Goal: Information Seeking & Learning: Learn about a topic

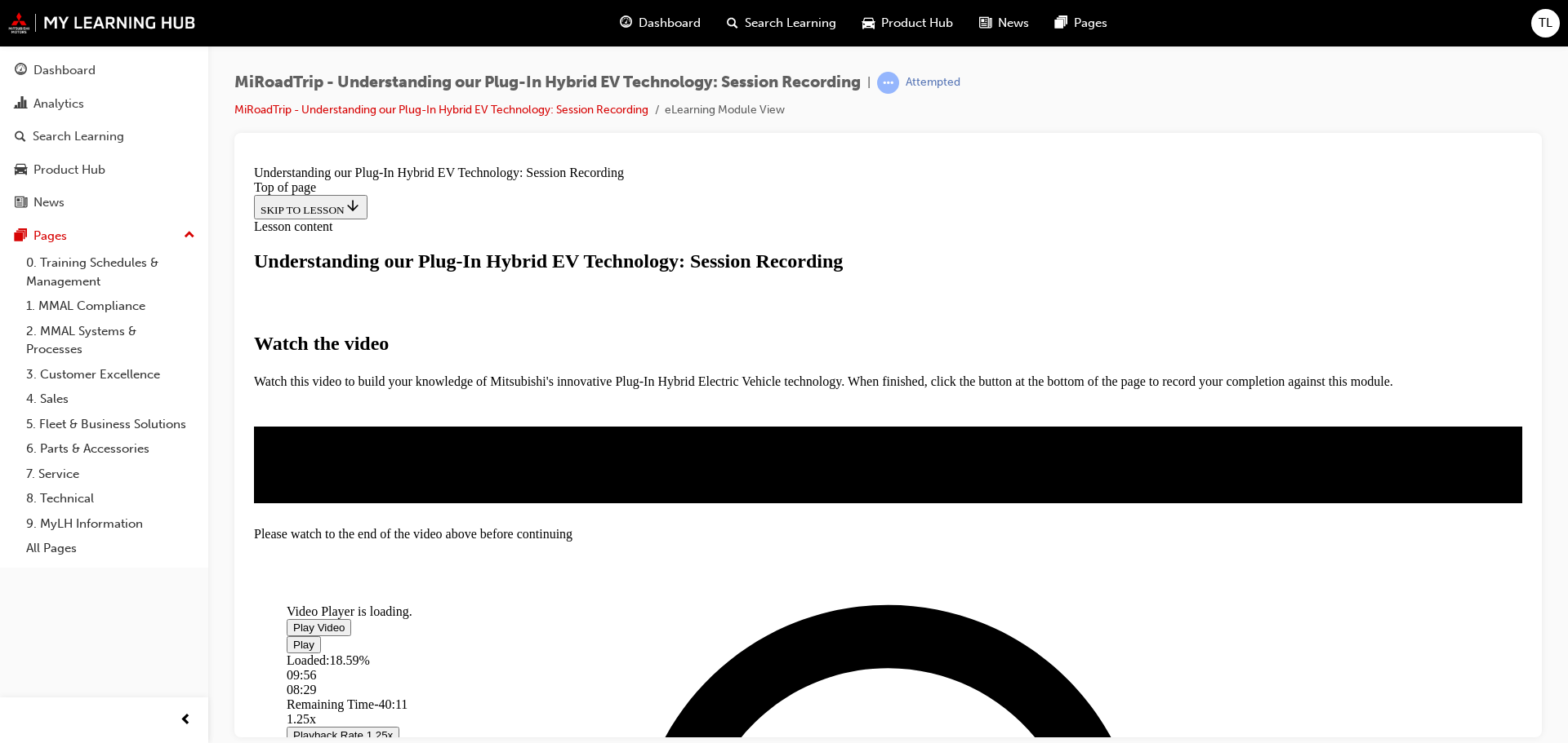
scroll to position [294, 0]
click at [293, 621] on span "Video player" at bounding box center [293, 626] width 0 height 12
click at [532, 463] on video "Video player" at bounding box center [409, 524] width 245 height 122
drag, startPoint x: 588, startPoint y: 626, endPoint x: 1048, endPoint y: 626, distance: 460.0
click at [1047, 653] on div "Loaded : 18.84% 48:19 08:36" at bounding box center [809, 675] width 1045 height 44
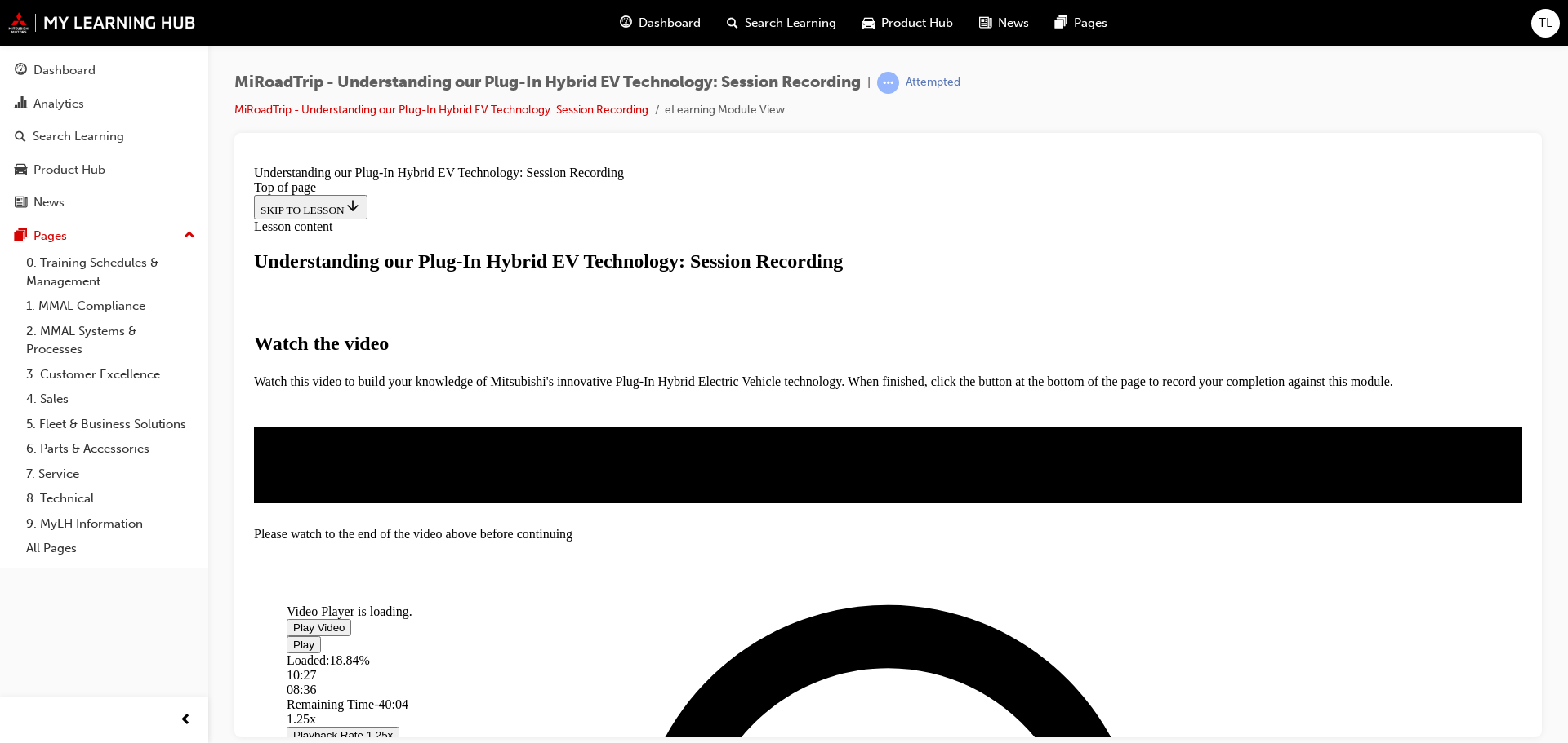
click at [613, 653] on div "Loaded : 18.84% 10:27 08:36" at bounding box center [809, 675] width 1045 height 44
drag, startPoint x: 596, startPoint y: 635, endPoint x: 690, endPoint y: 628, distance: 94.3
click at [690, 653] on div "Loaded : 18.84% 16:44 08:36" at bounding box center [809, 675] width 1045 height 44
click at [293, 621] on span "Video player" at bounding box center [293, 626] width 0 height 12
drag, startPoint x: 596, startPoint y: 629, endPoint x: 888, endPoint y: 533, distance: 307.4
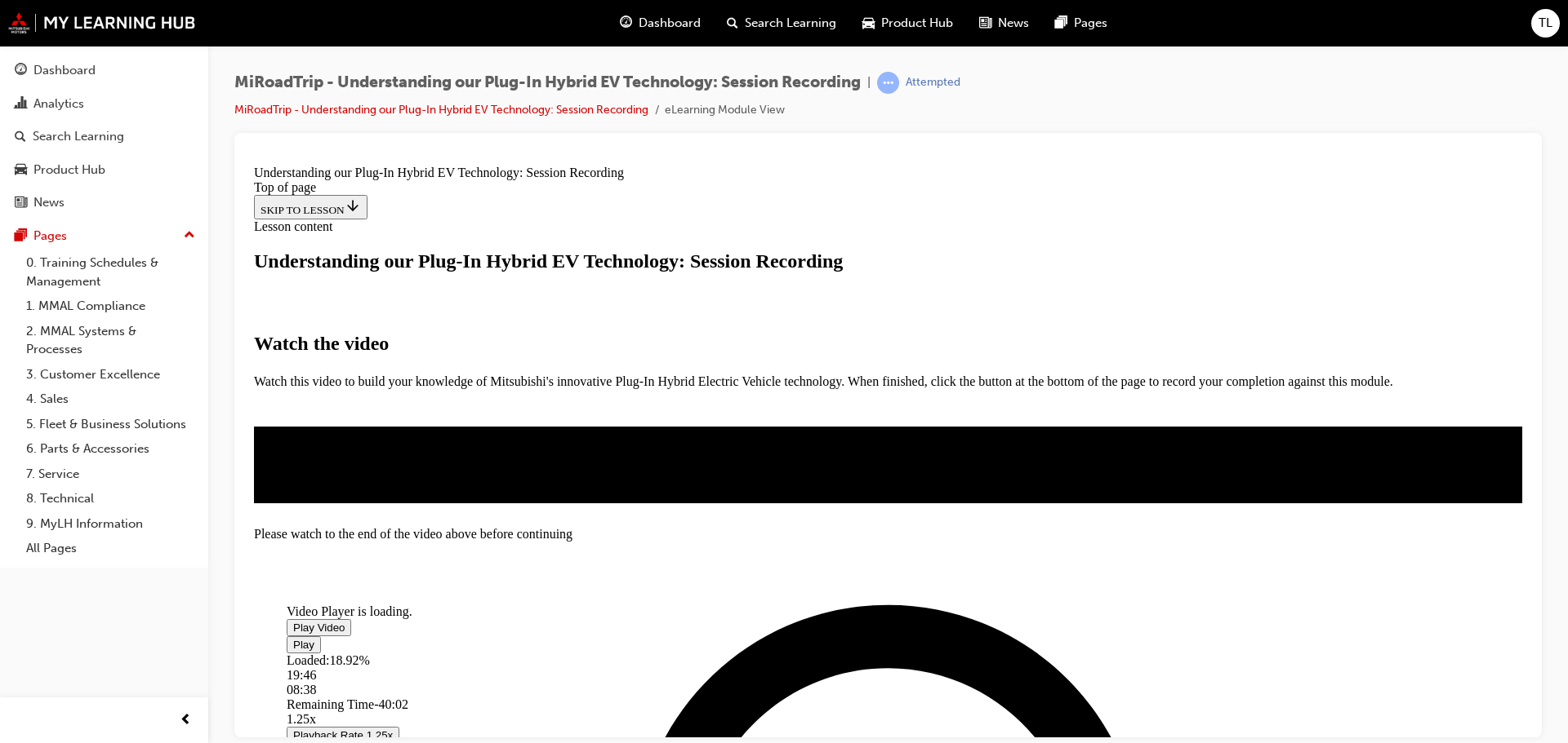
click at [888, 559] on div "Video Player is loading. Play Video Play Loaded : 18.92% 19:46 08:38 Remaining …" at bounding box center [809, 757] width 1045 height 588
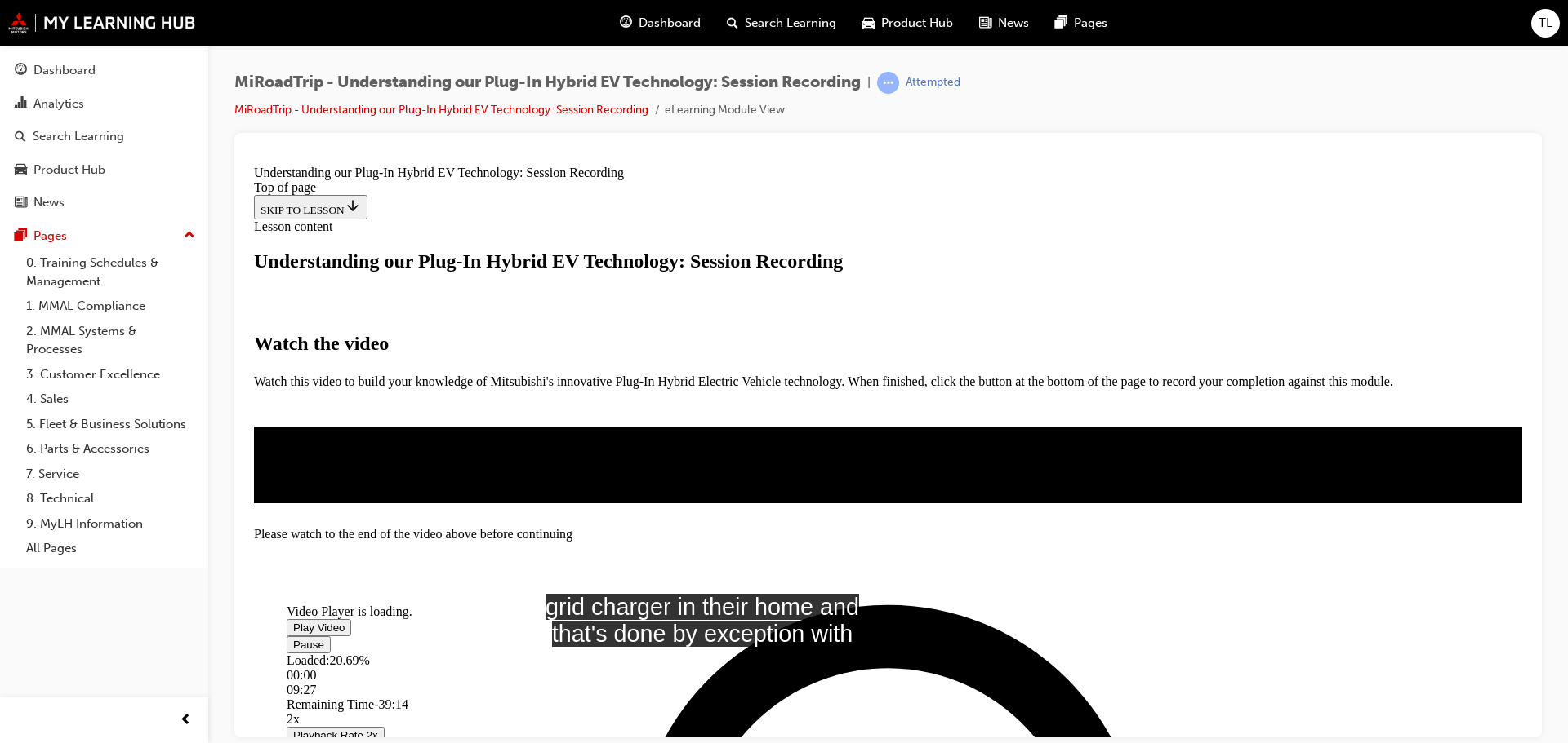
click at [293, 638] on span "Video player" at bounding box center [293, 644] width 0 height 12
click at [293, 621] on span "Video player" at bounding box center [293, 626] width 0 height 12
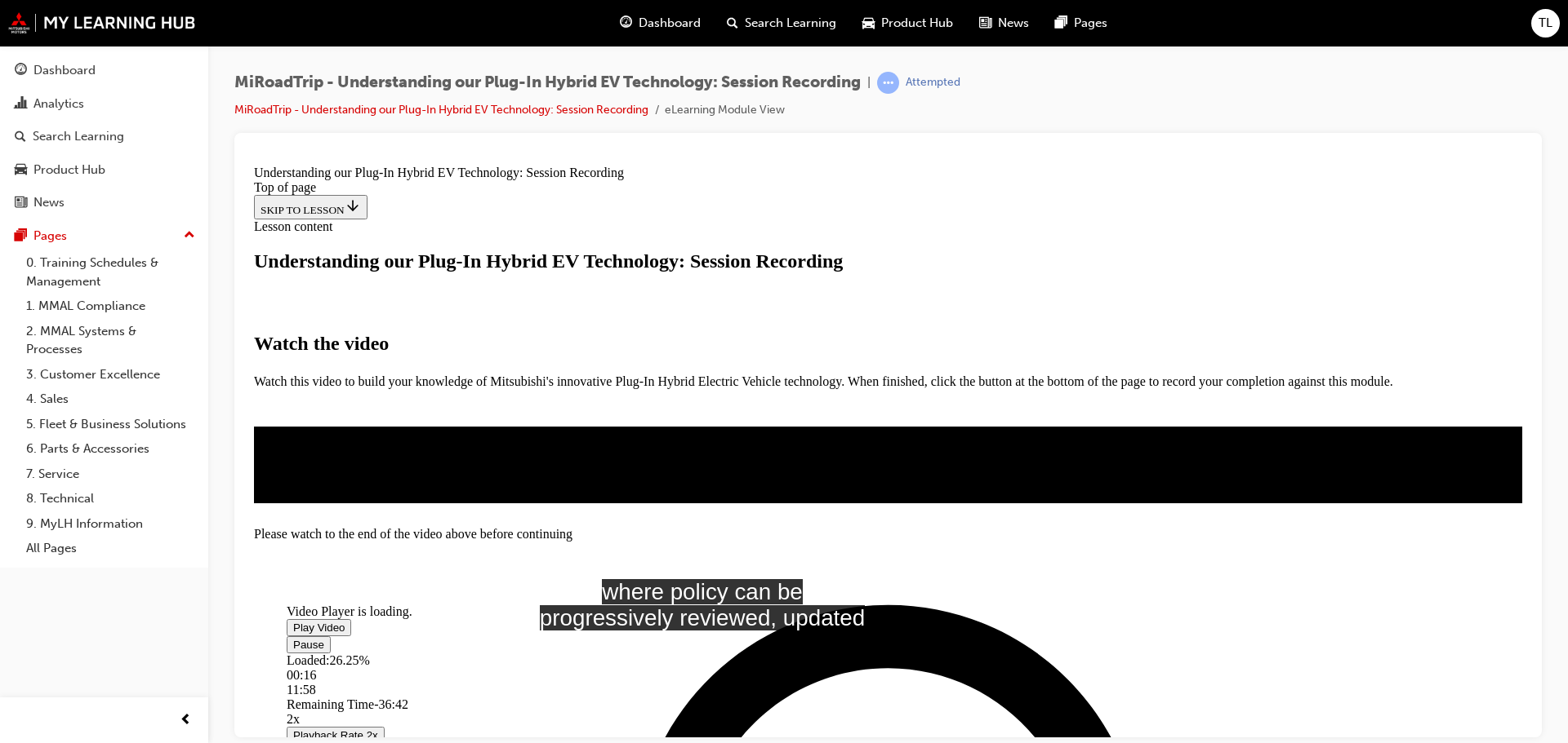
click at [293, 638] on span "Video player" at bounding box center [293, 644] width 0 height 12
click at [532, 463] on video "Video player" at bounding box center [409, 524] width 245 height 122
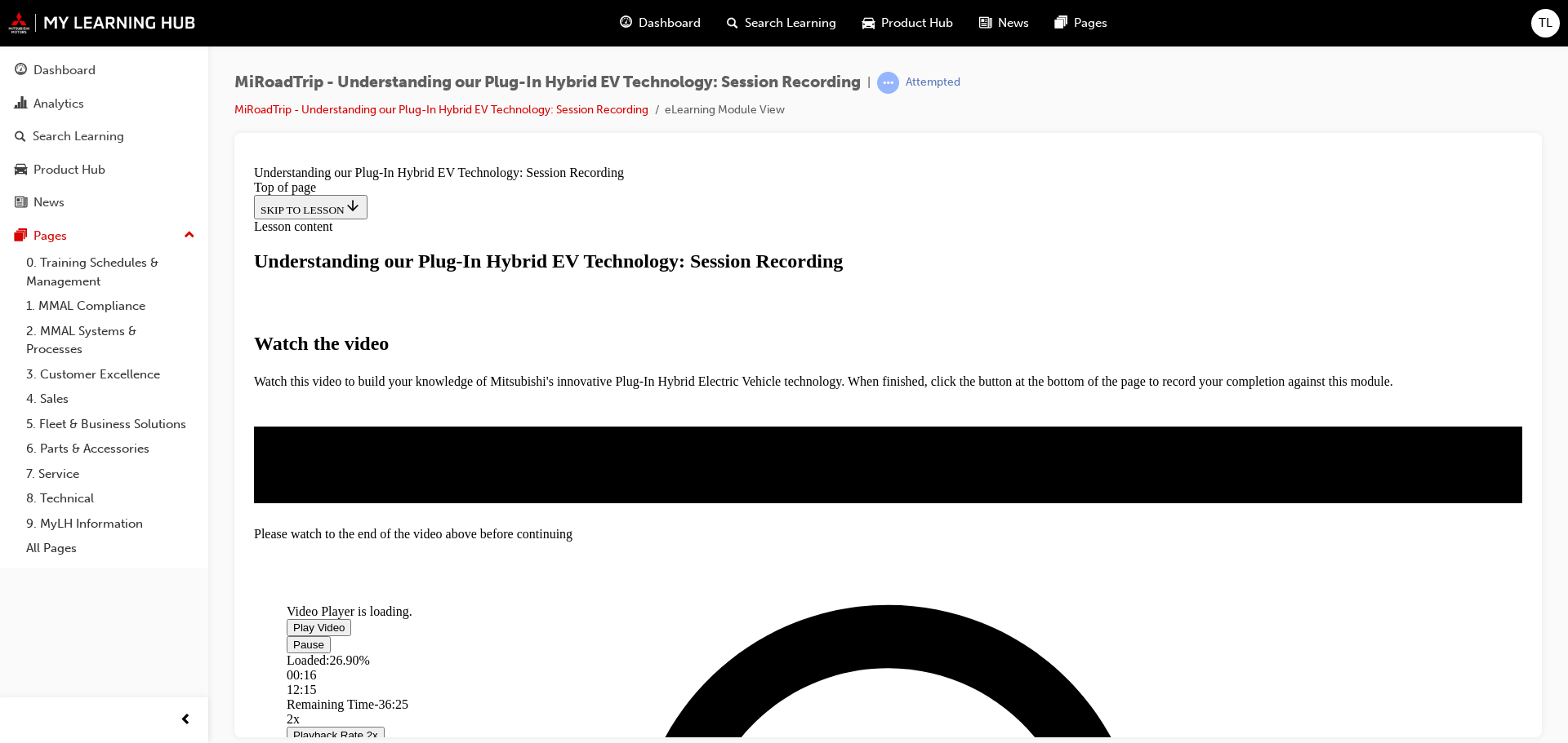
click at [293, 638] on span "Video player" at bounding box center [293, 644] width 0 height 12
click at [532, 463] on video "Video player" at bounding box center [409, 524] width 245 height 122
click at [532, 494] on video "Video player" at bounding box center [409, 524] width 245 height 122
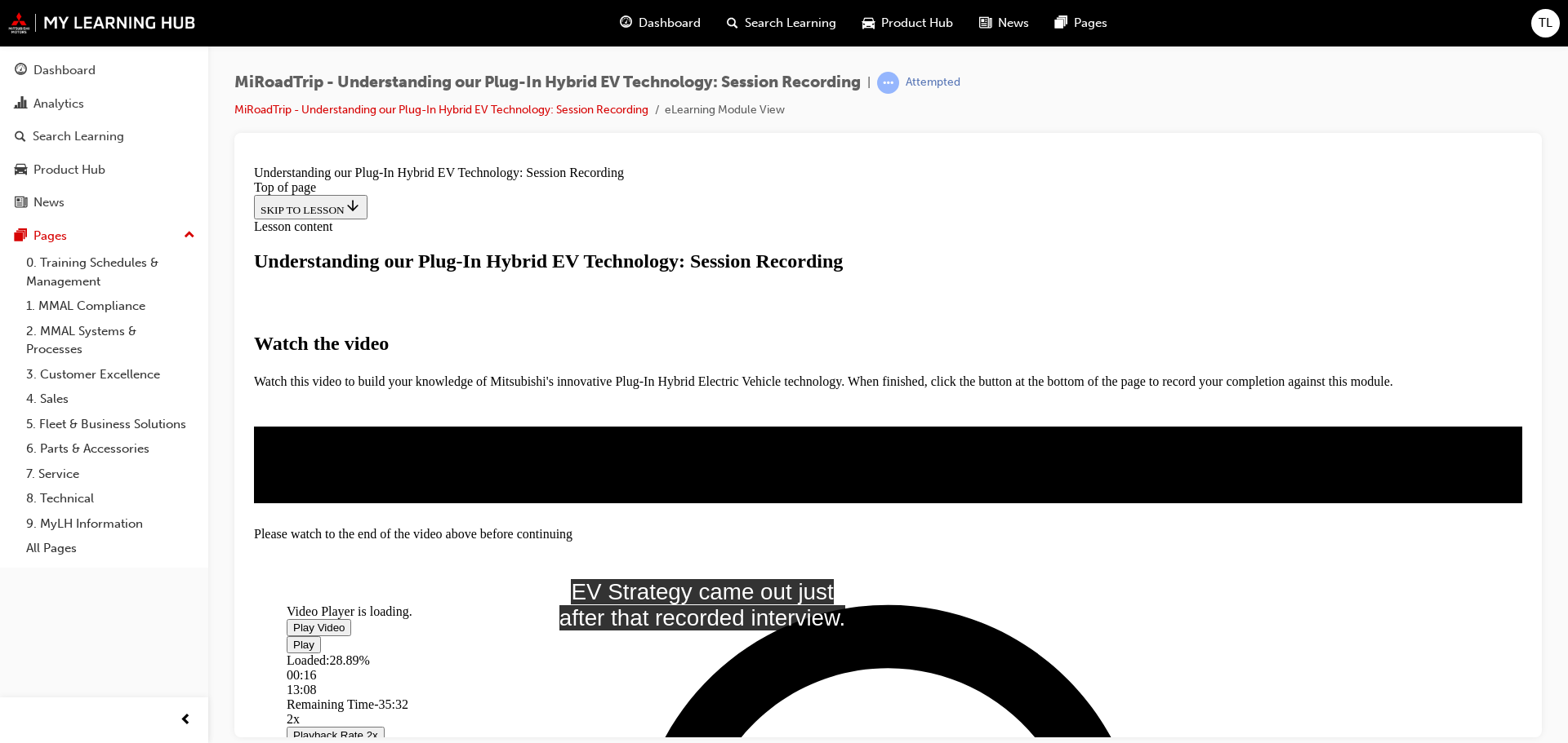
click at [293, 621] on span "Video player" at bounding box center [293, 626] width 0 height 12
click at [532, 463] on video "Video player" at bounding box center [409, 524] width 245 height 122
click at [532, 464] on video "Video player" at bounding box center [409, 524] width 245 height 122
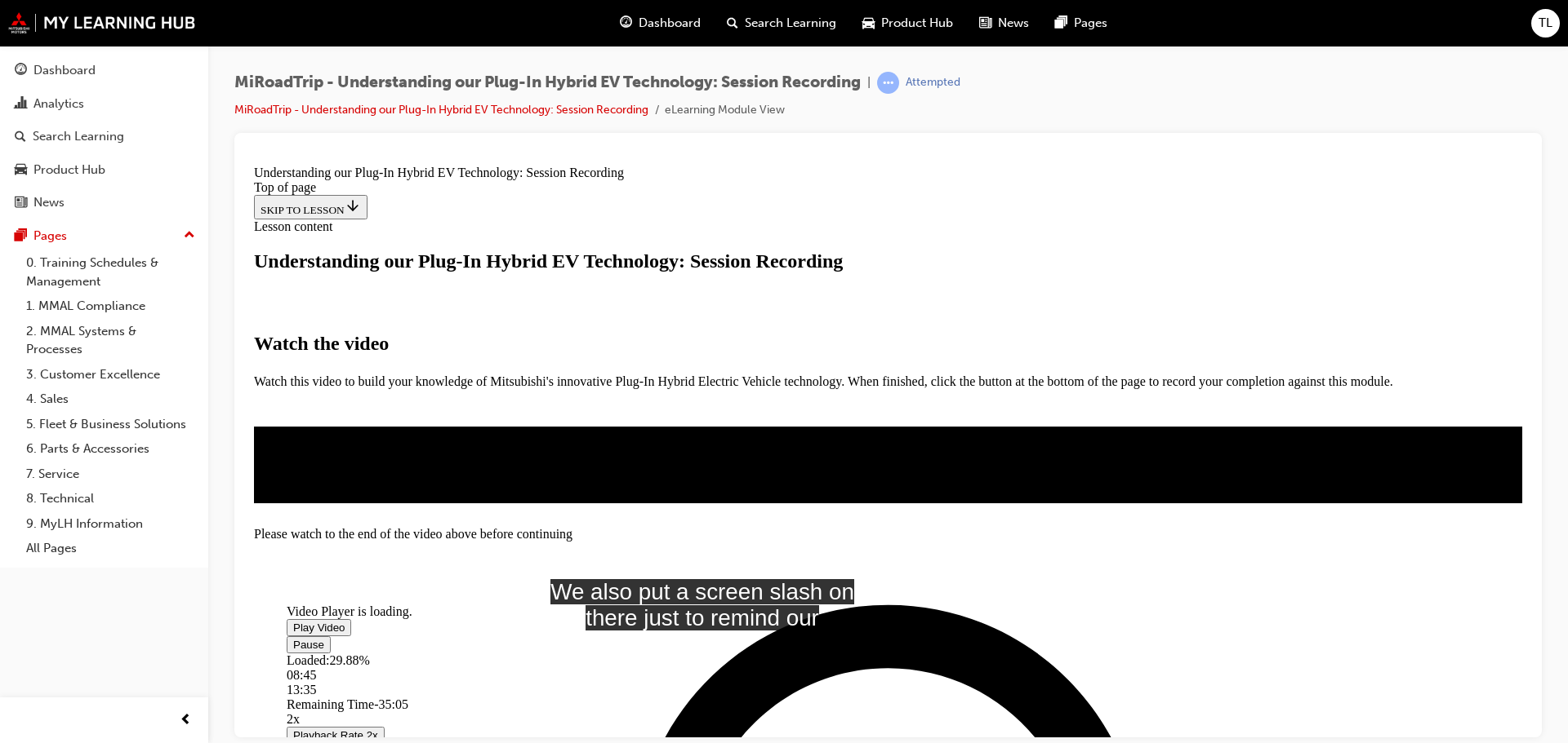
click at [532, 463] on video "Video player" at bounding box center [409, 524] width 245 height 122
click at [293, 621] on span "Video player" at bounding box center [293, 626] width 0 height 12
click at [532, 463] on video "Video player" at bounding box center [409, 524] width 245 height 122
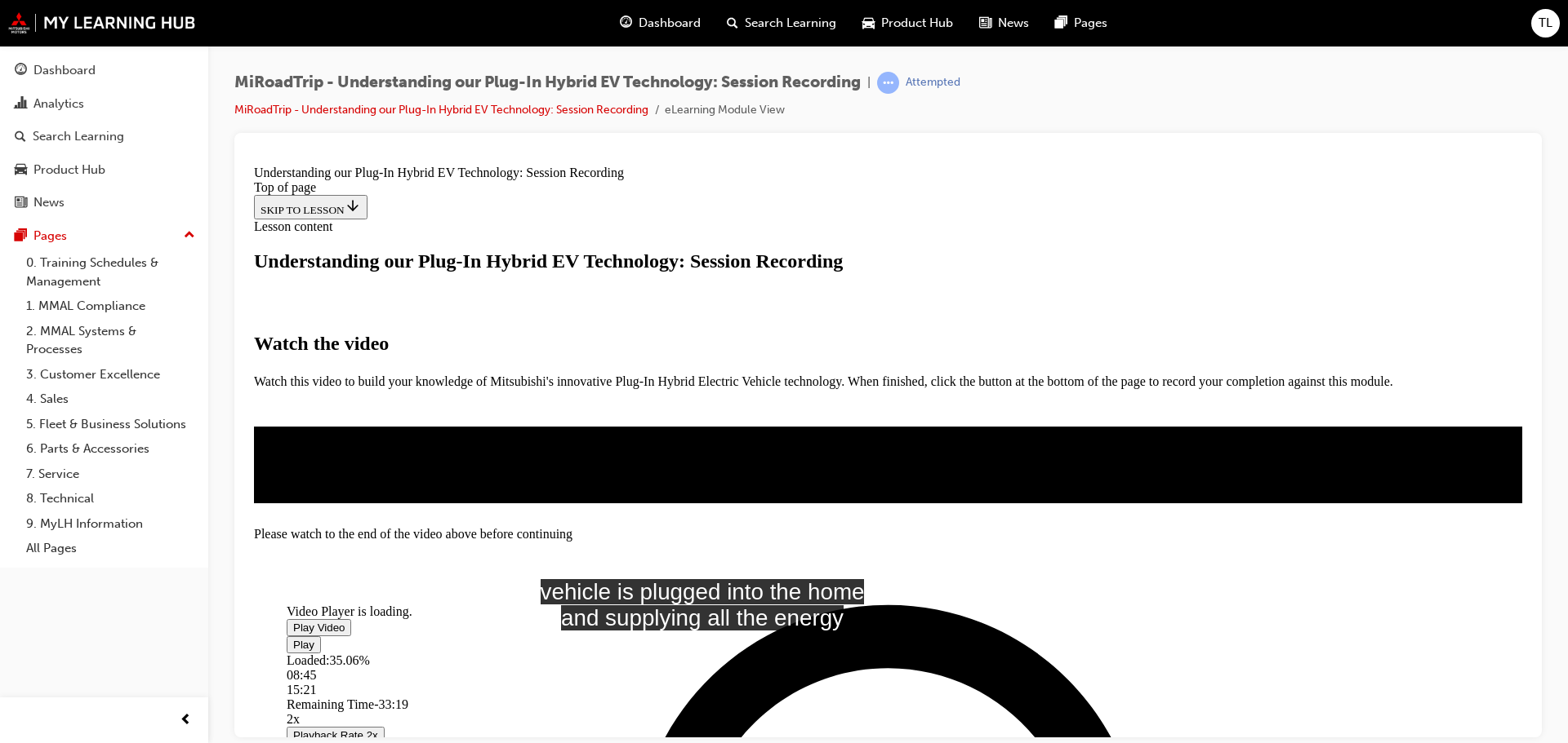
click at [532, 463] on video "Video player" at bounding box center [409, 524] width 245 height 122
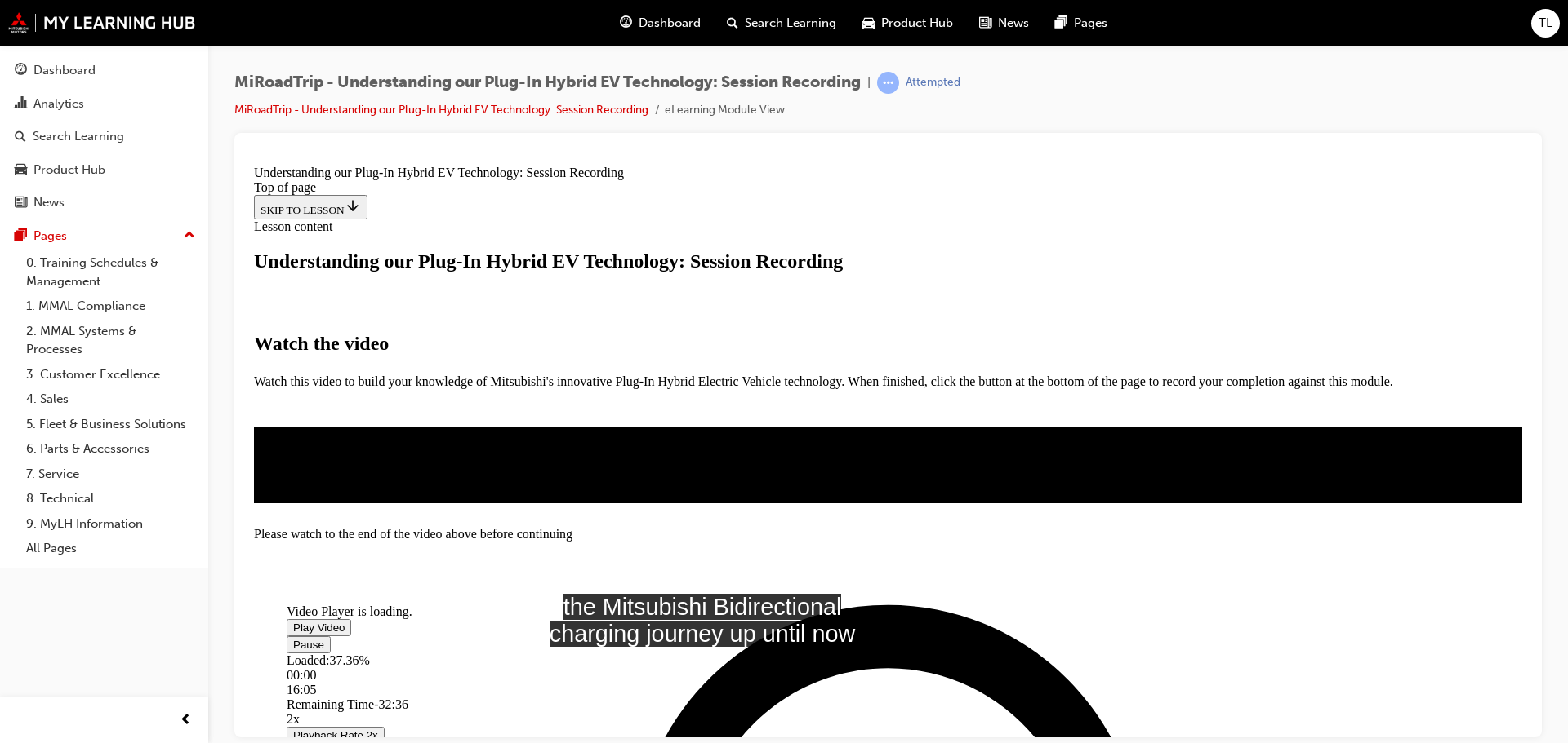
click at [532, 463] on video "Video player" at bounding box center [409, 524] width 245 height 122
click at [293, 621] on span "Video player" at bounding box center [293, 626] width 0 height 12
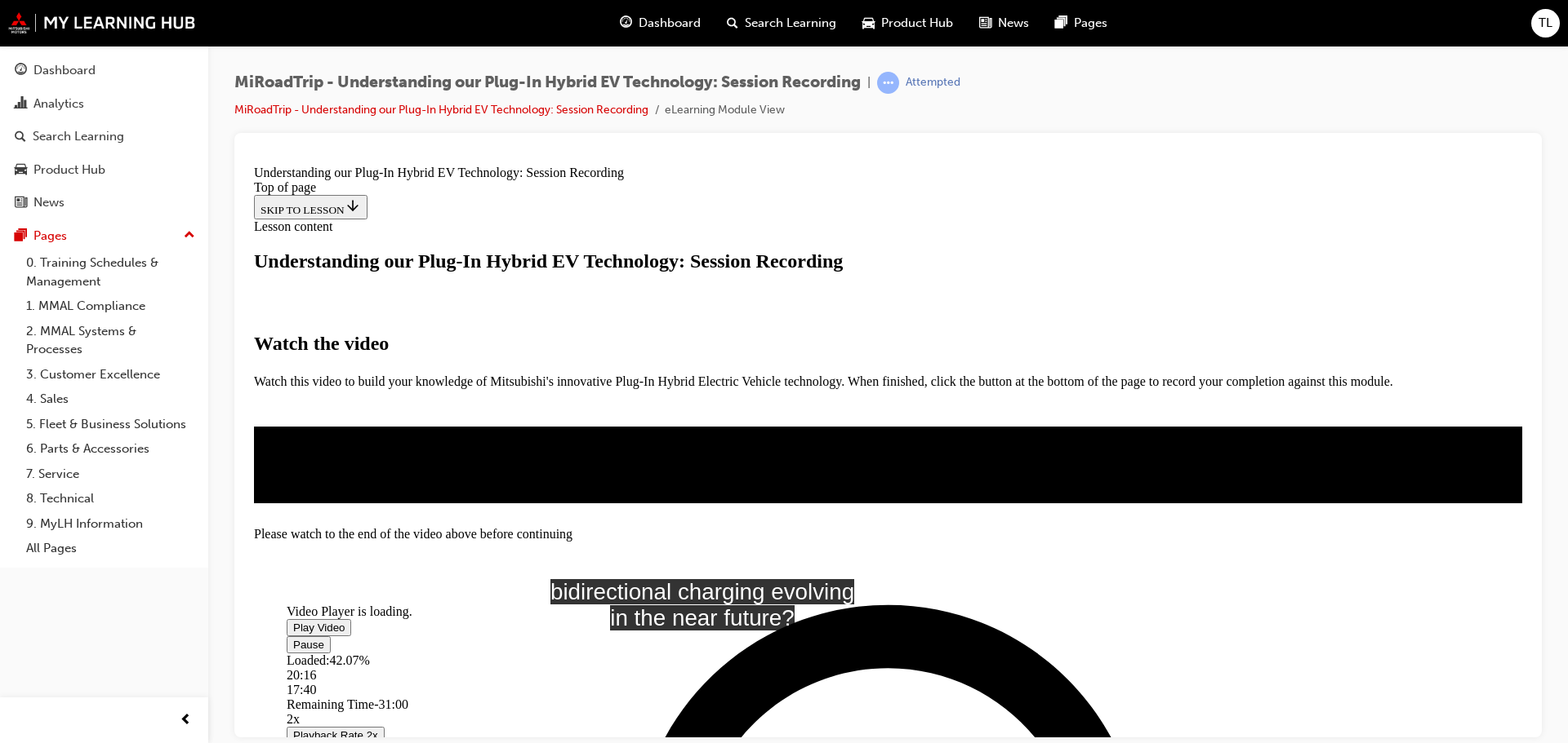
click at [532, 463] on video "Video player" at bounding box center [409, 524] width 245 height 122
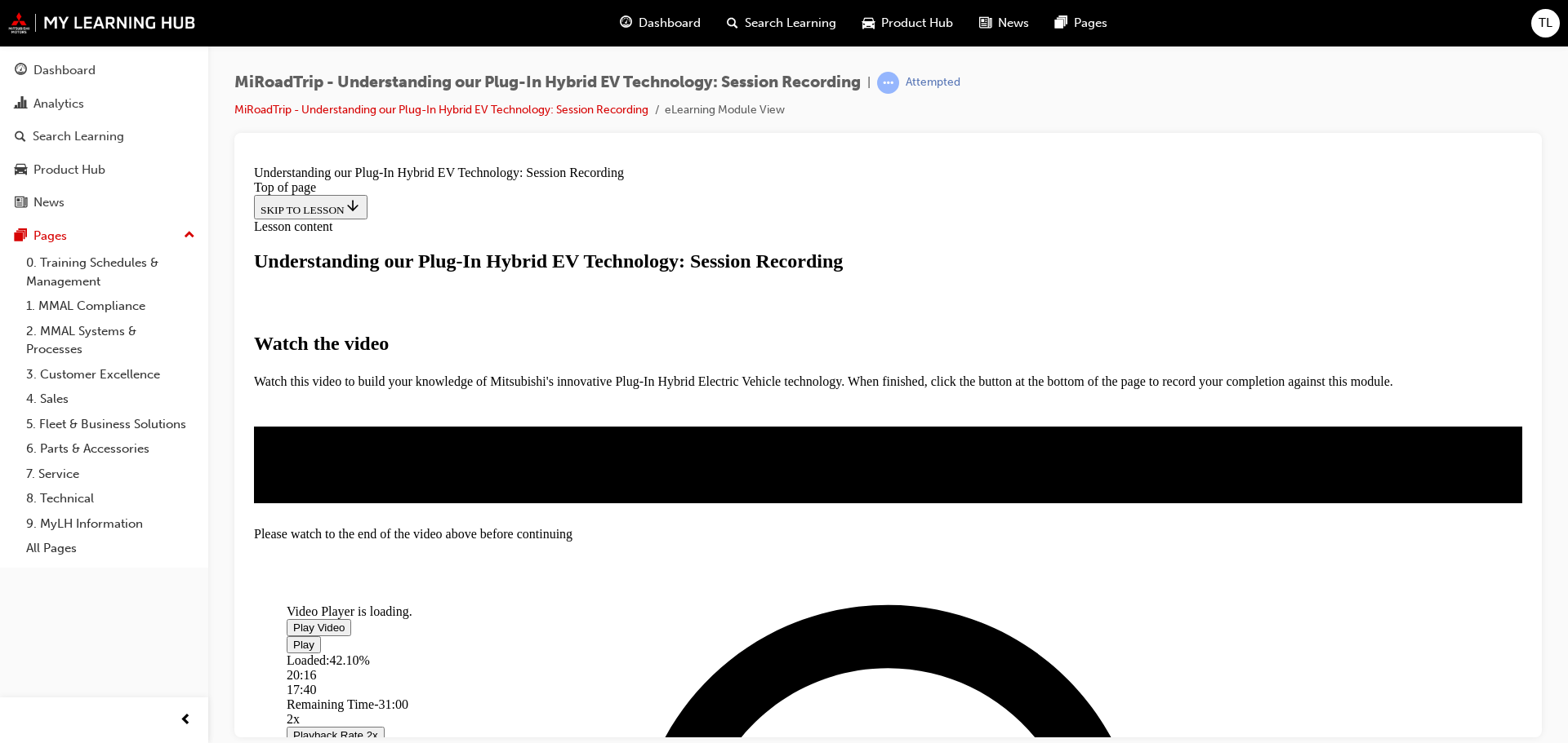
click at [532, 463] on video "Video player" at bounding box center [409, 524] width 245 height 122
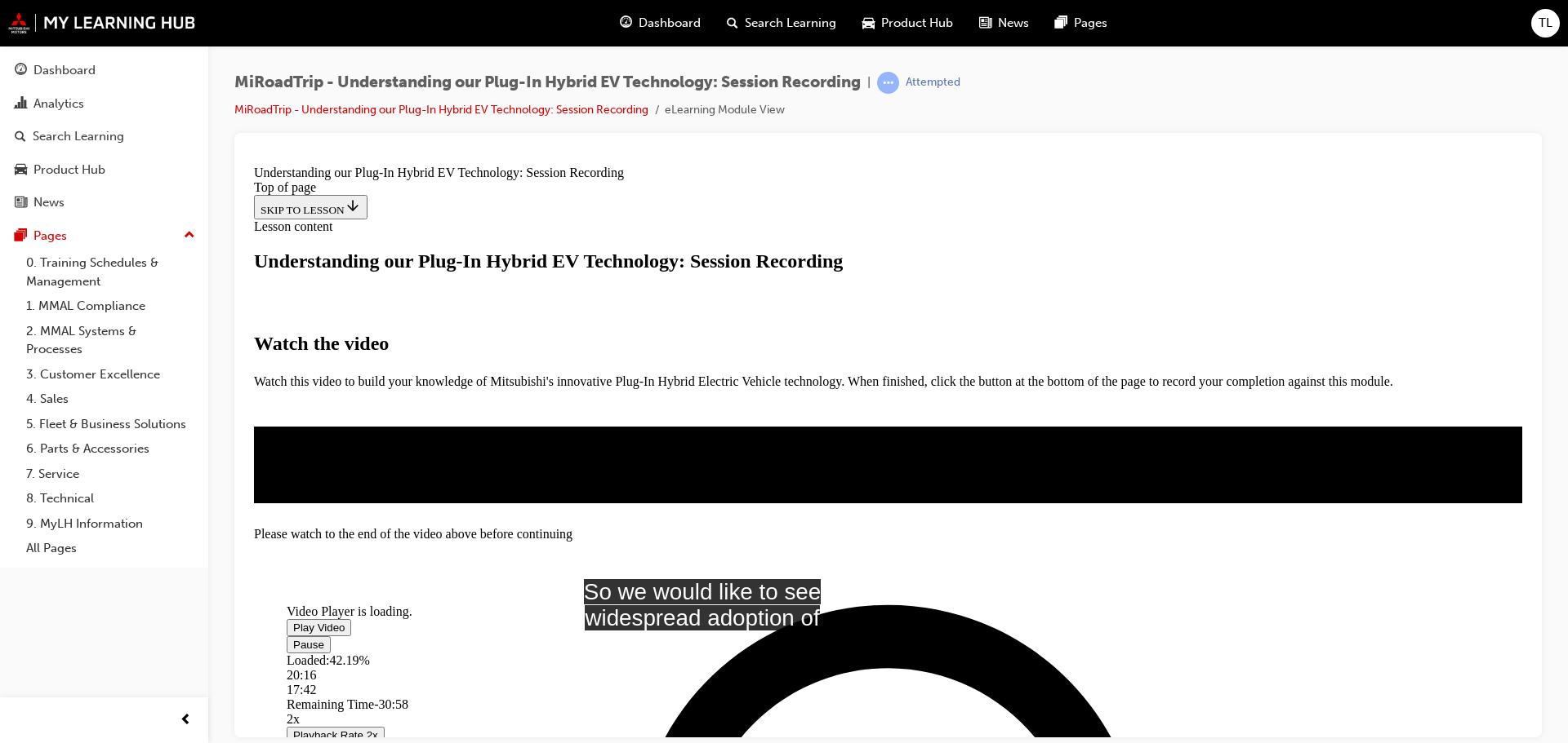
click at [532, 463] on video "Video player" at bounding box center [409, 524] width 245 height 122
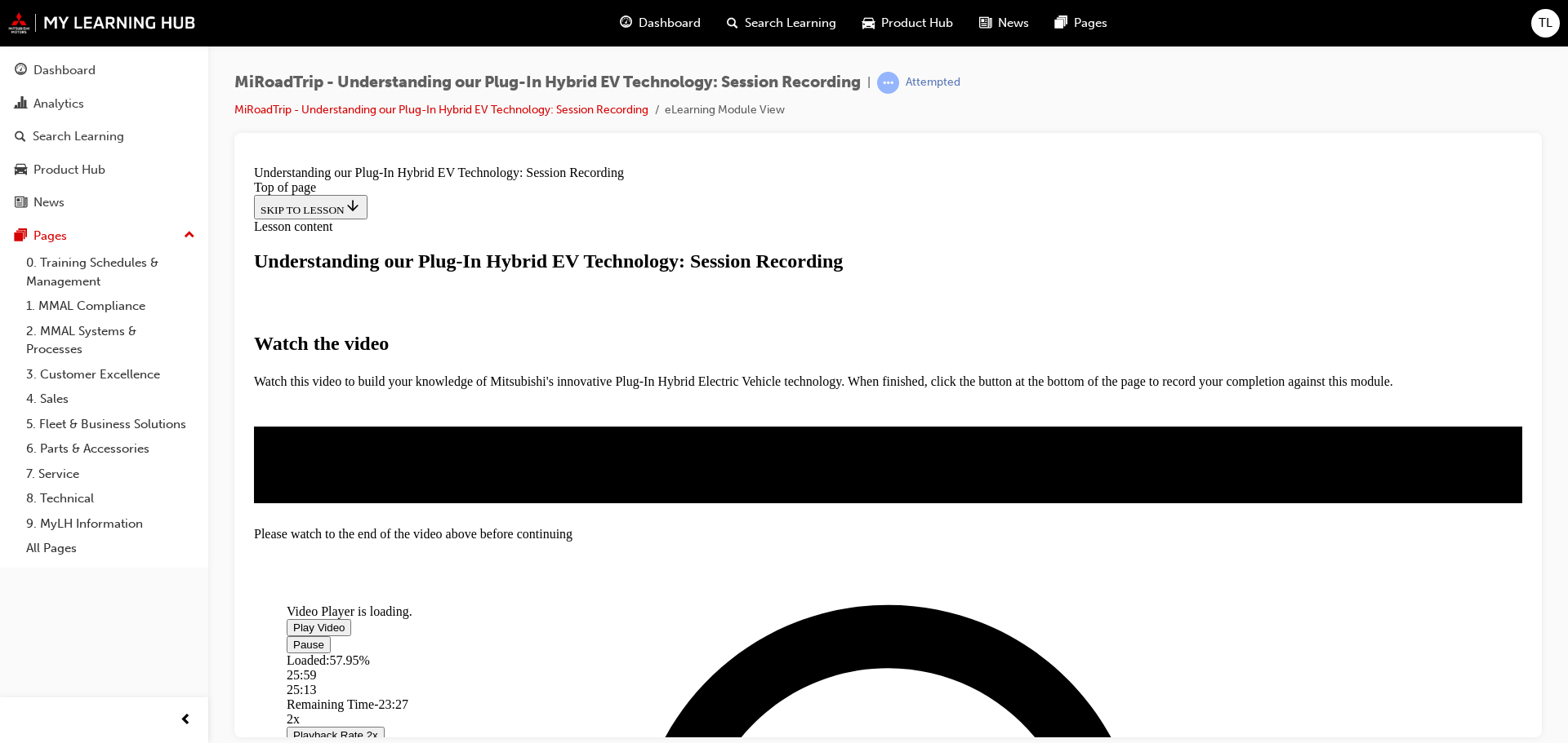
click at [794, 653] on div "Loaded : 57.95% 25:59 25:13" at bounding box center [809, 675] width 1045 height 44
click at [794, 653] on div "Loaded : 57.95% 25:59 25:14" at bounding box center [809, 675] width 1045 height 44
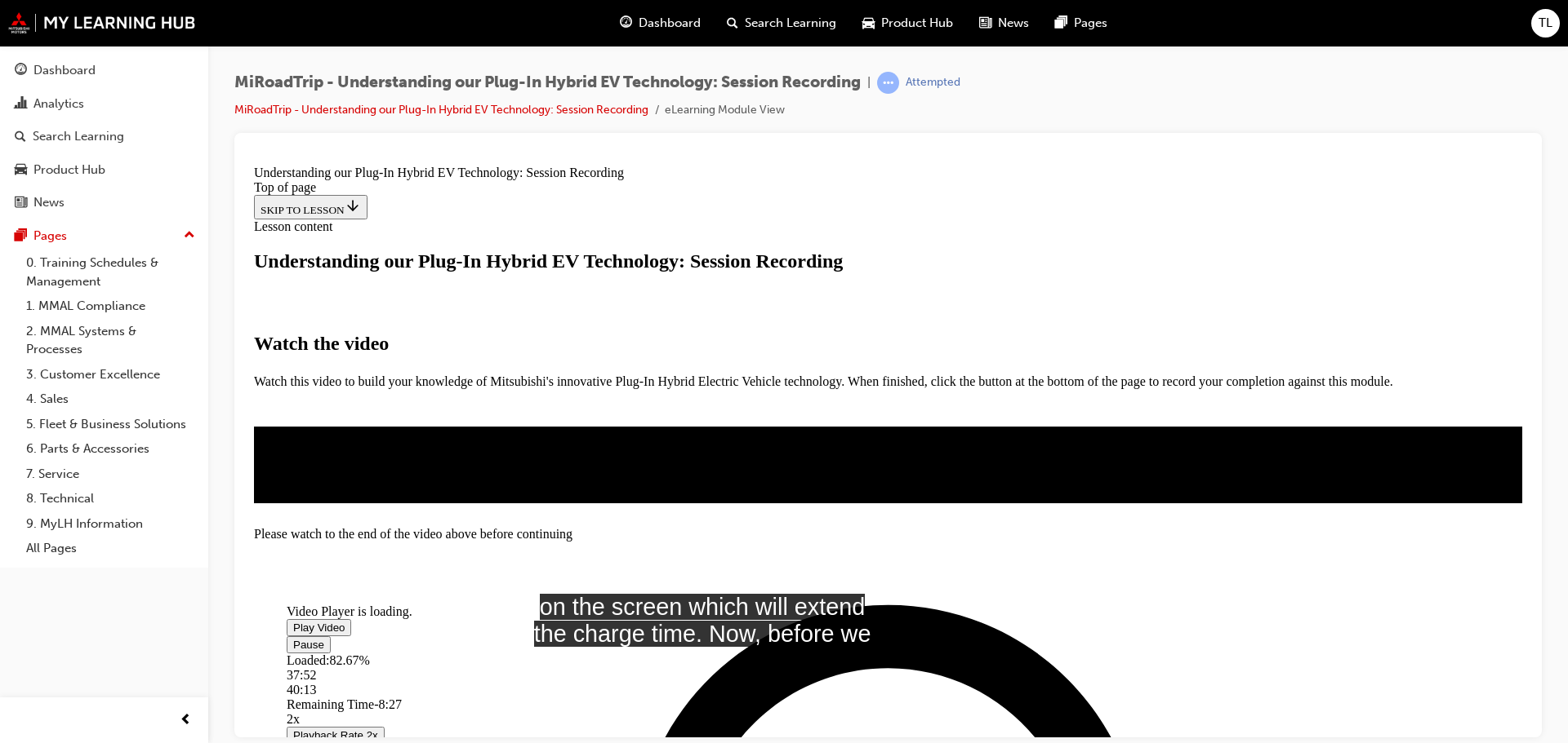
click at [532, 463] on video "Video player" at bounding box center [409, 524] width 245 height 122
click at [293, 621] on span "Video player" at bounding box center [293, 626] width 0 height 12
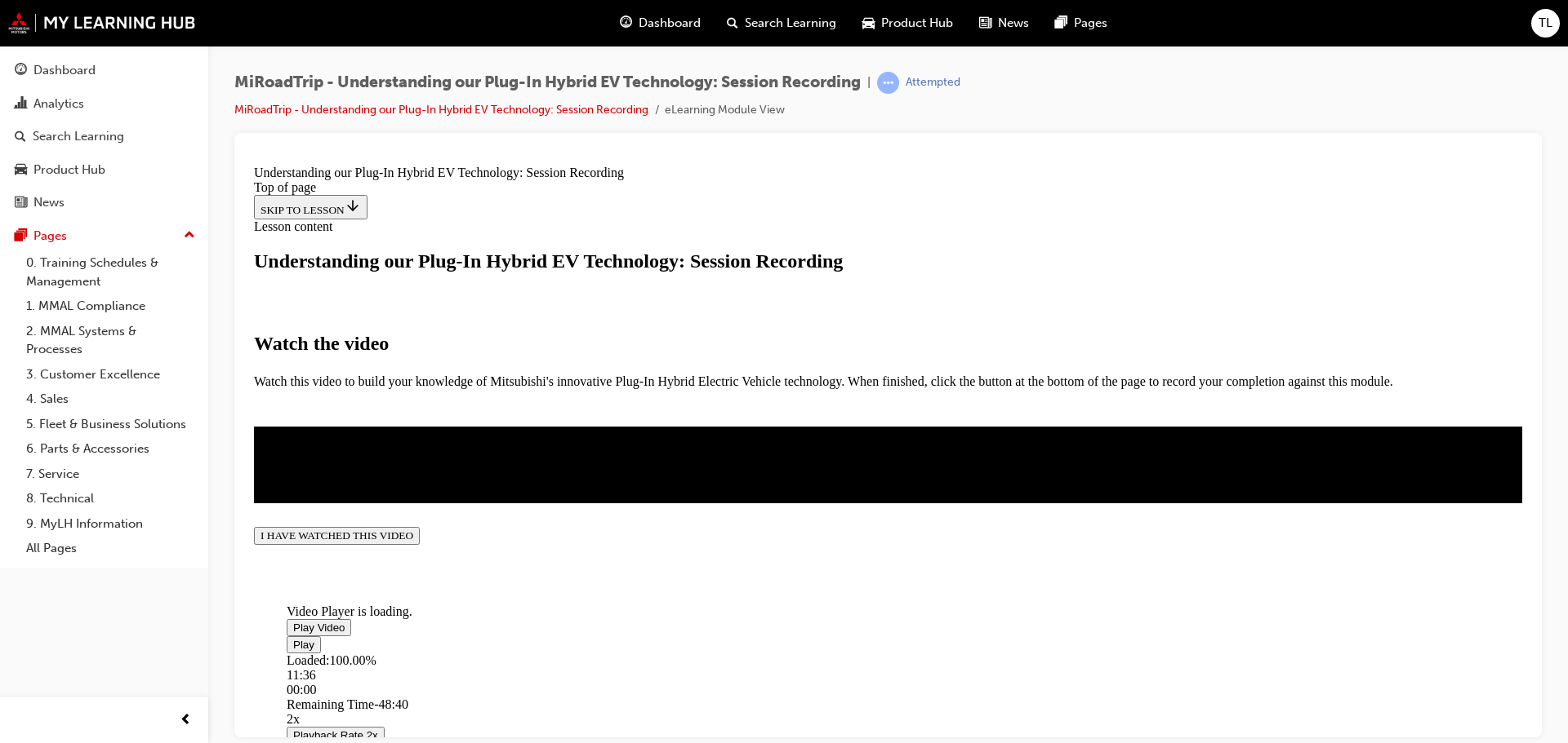
click at [420, 544] on button "I HAVE WATCHED THIS VIDEO" at bounding box center [337, 535] width 166 height 18
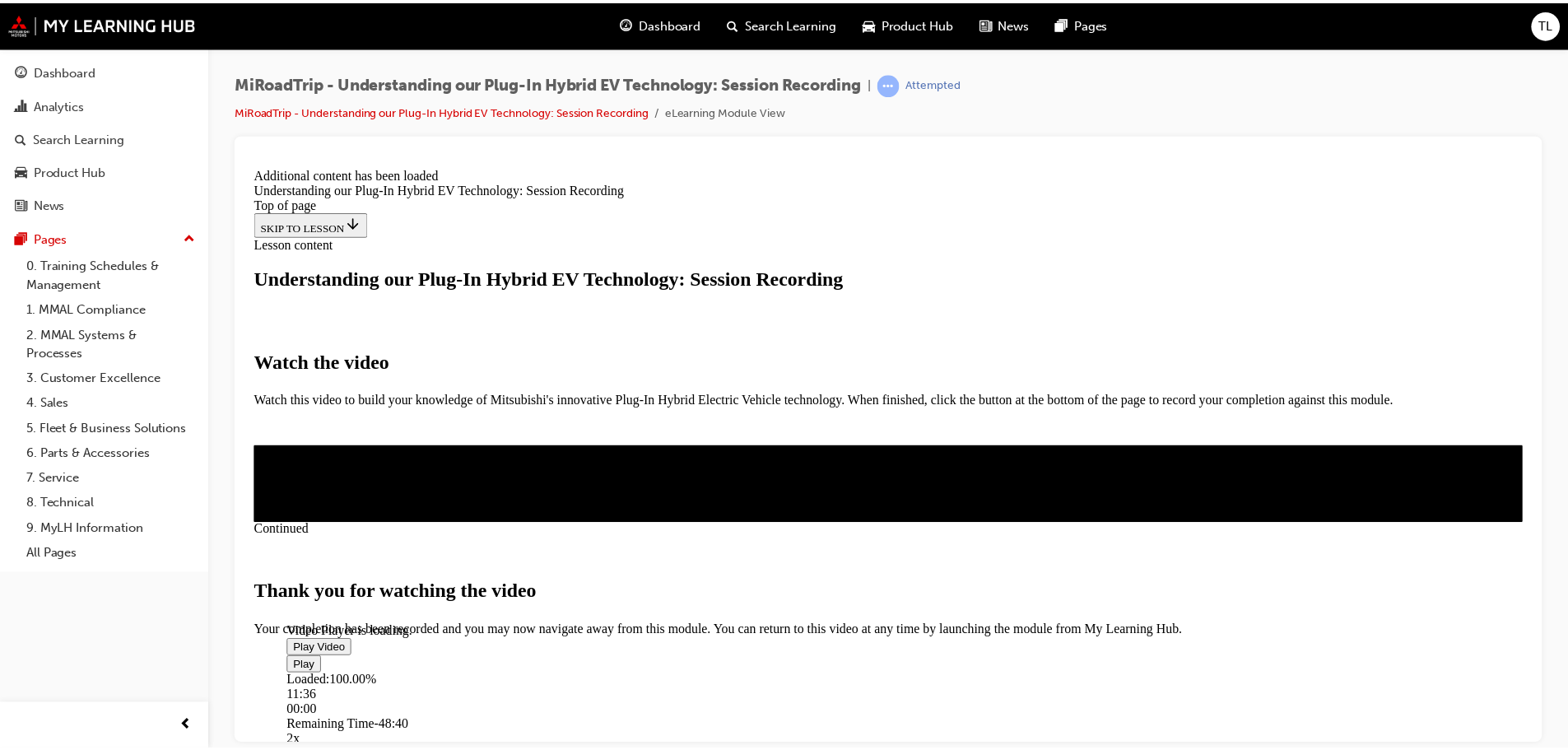
scroll to position [575, 0]
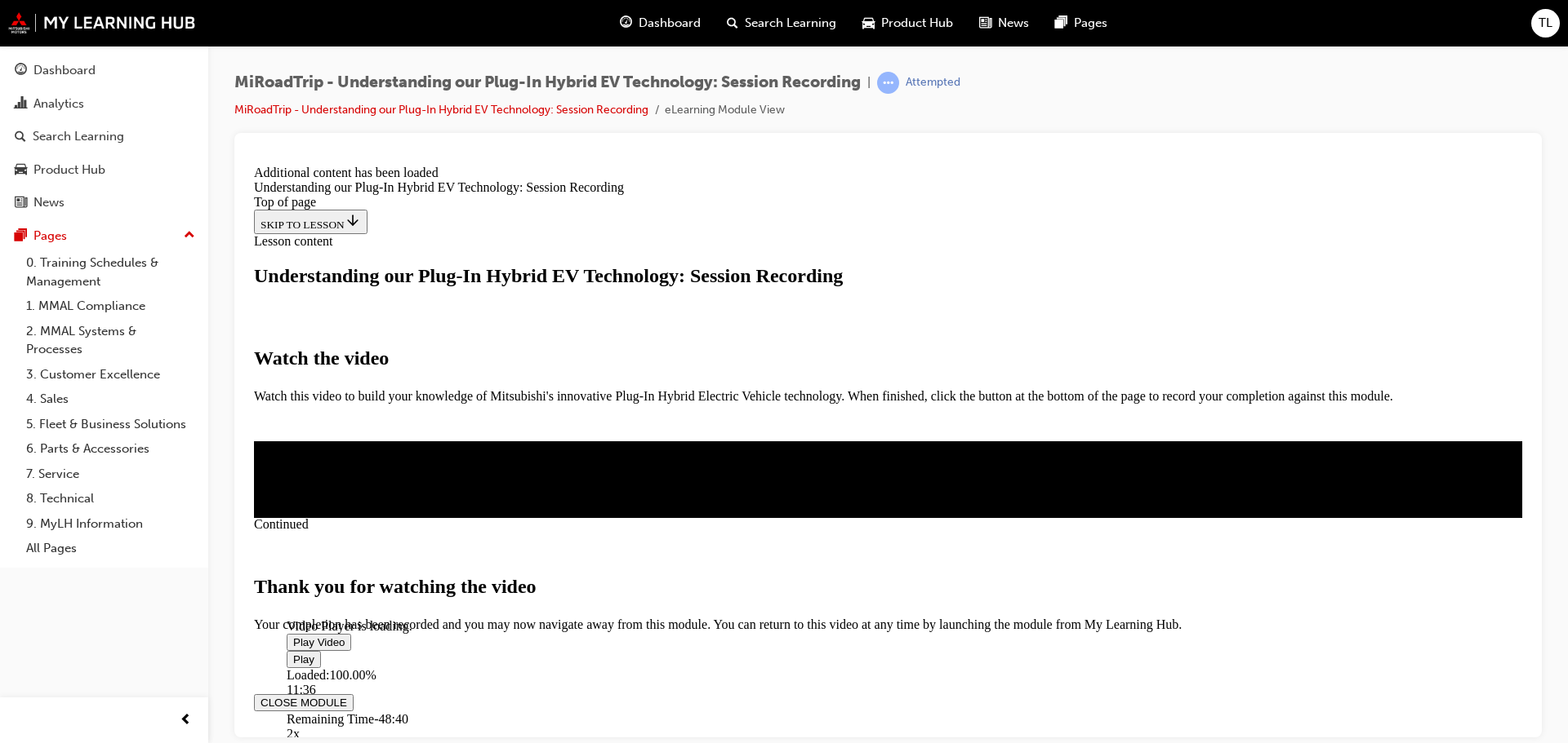
click at [354, 694] on button "CLOSE MODULE" at bounding box center [303, 702] width 99 height 17
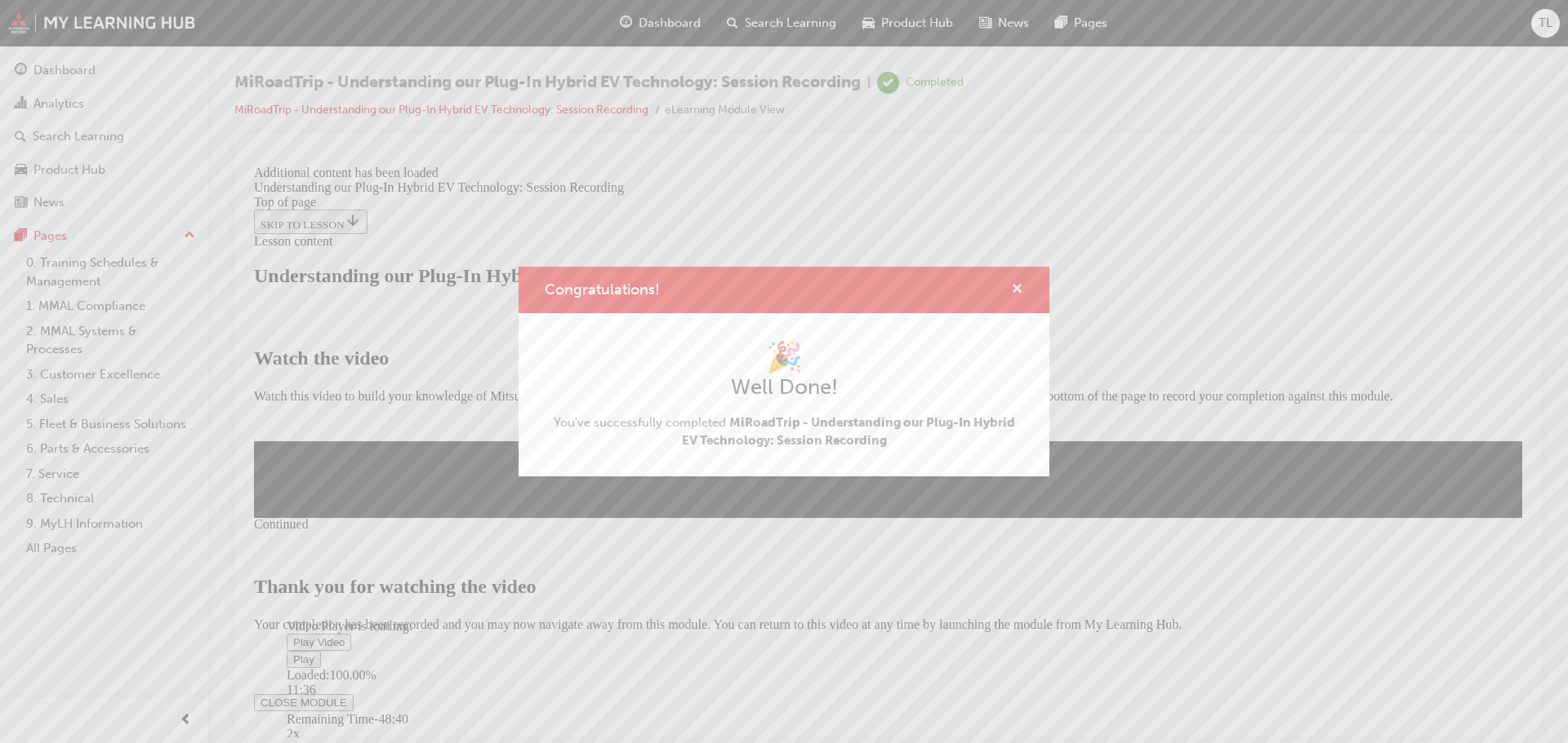
click at [1019, 291] on span "cross-icon" at bounding box center [1016, 291] width 12 height 15
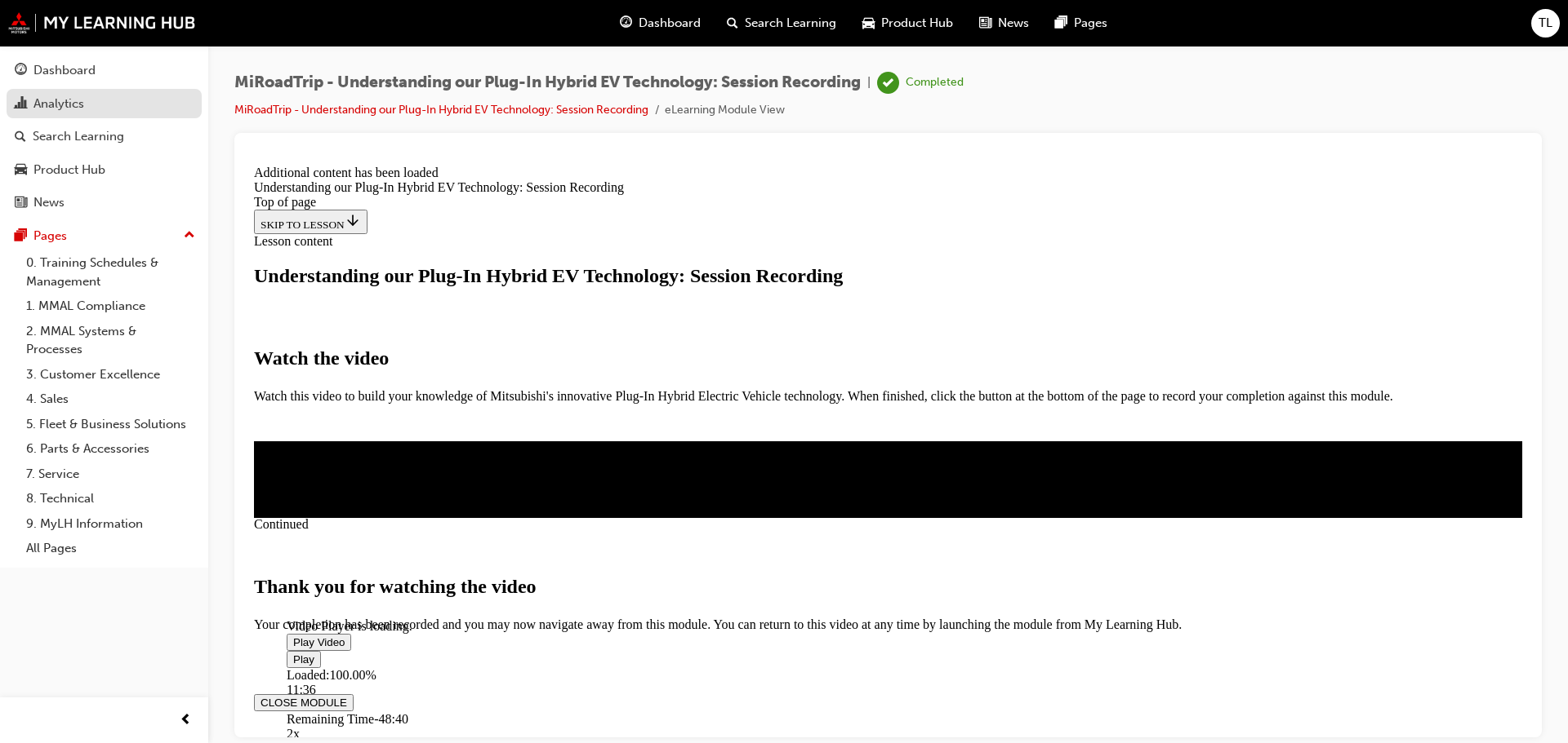
click at [82, 112] on div "Analytics" at bounding box center [59, 104] width 51 height 19
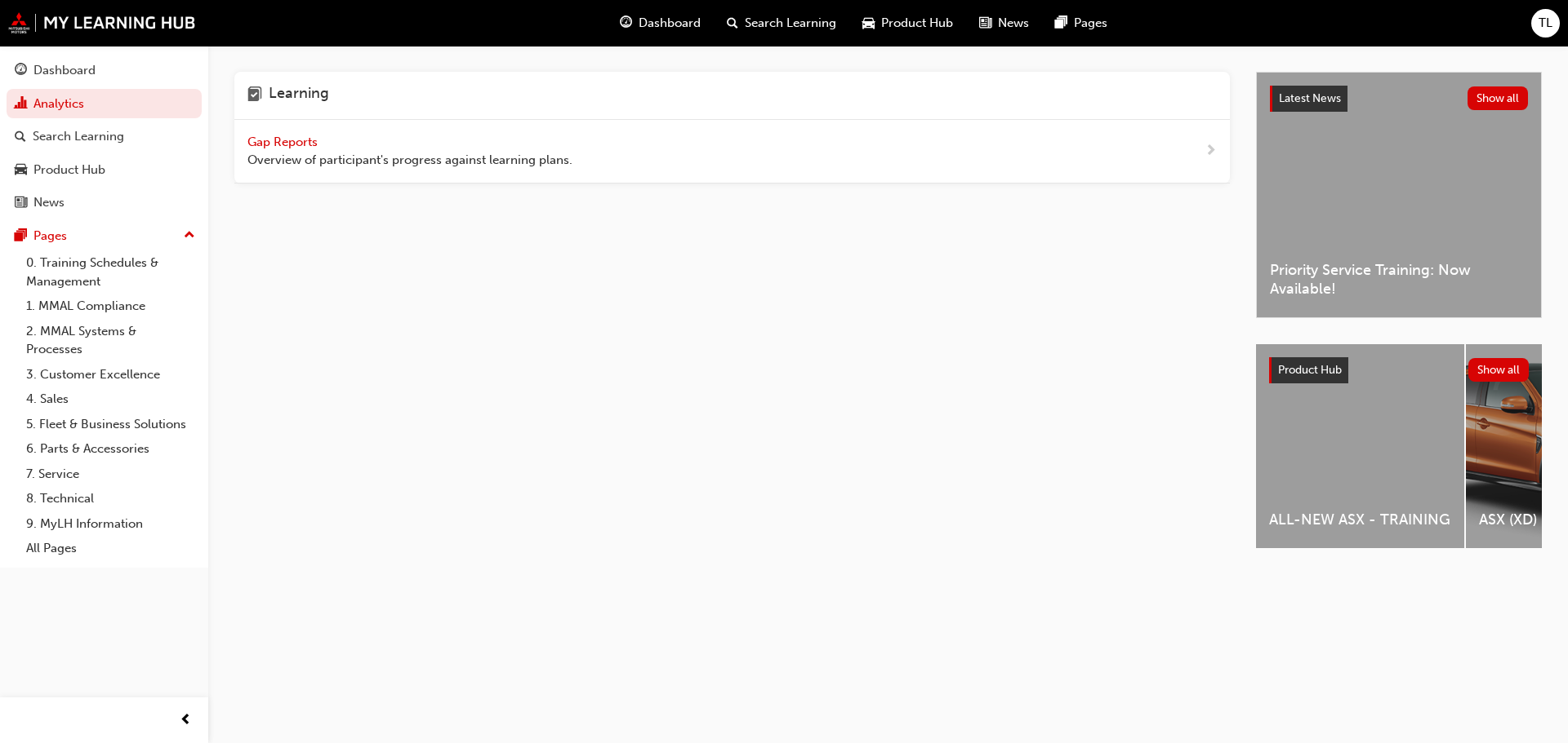
click at [302, 137] on span "Gap Reports" at bounding box center [284, 142] width 74 height 15
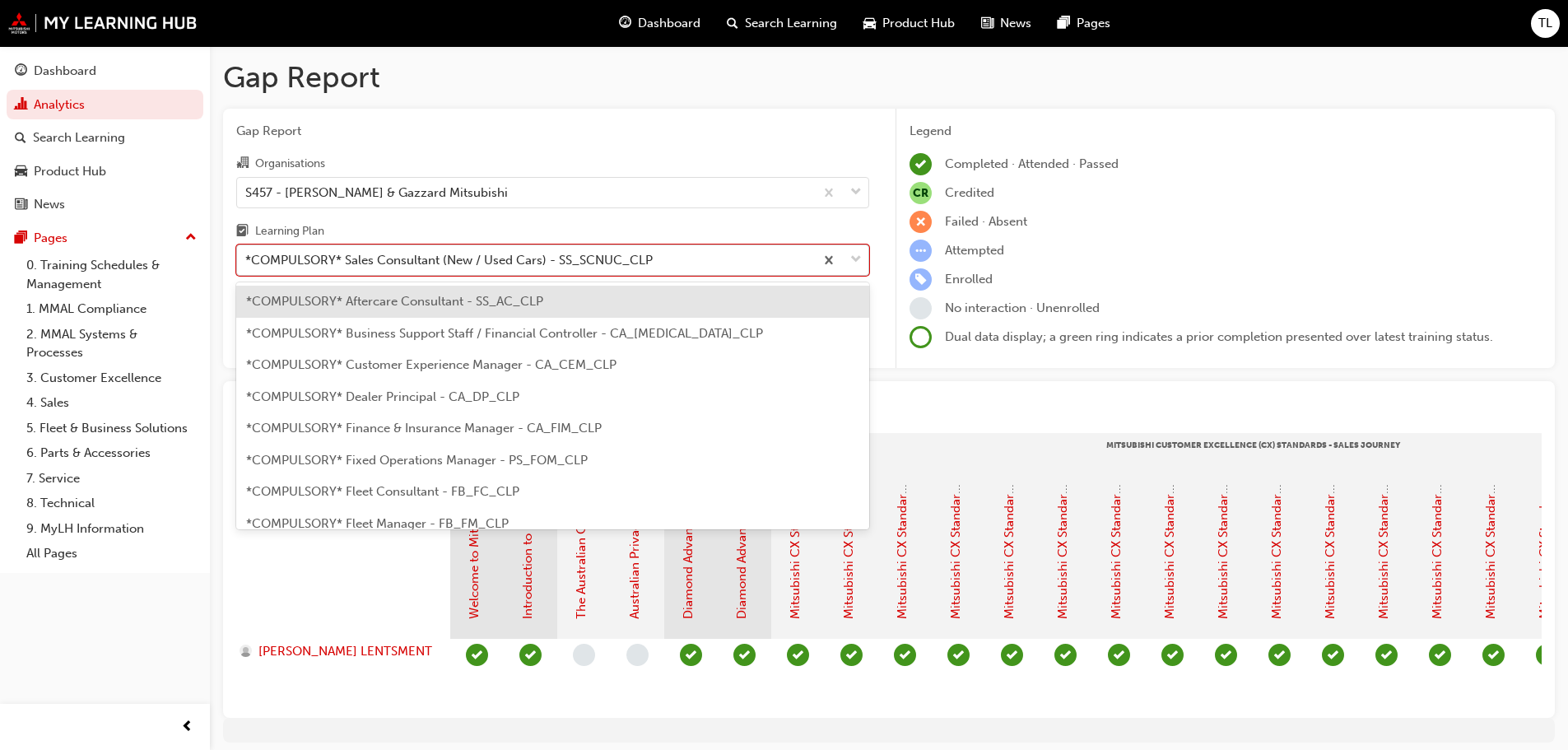
click at [402, 262] on div "*COMPULSORY* Sales Consultant (New / Used Cars) - SS_SCNUC_CLP" at bounding box center [449, 260] width 407 height 19
click at [247, 262] on input "Learning Plan option *COMPULSORY* Aftercare Consultant - SS_AC_CLP focused, 1 o…" at bounding box center [246, 260] width 2 height 14
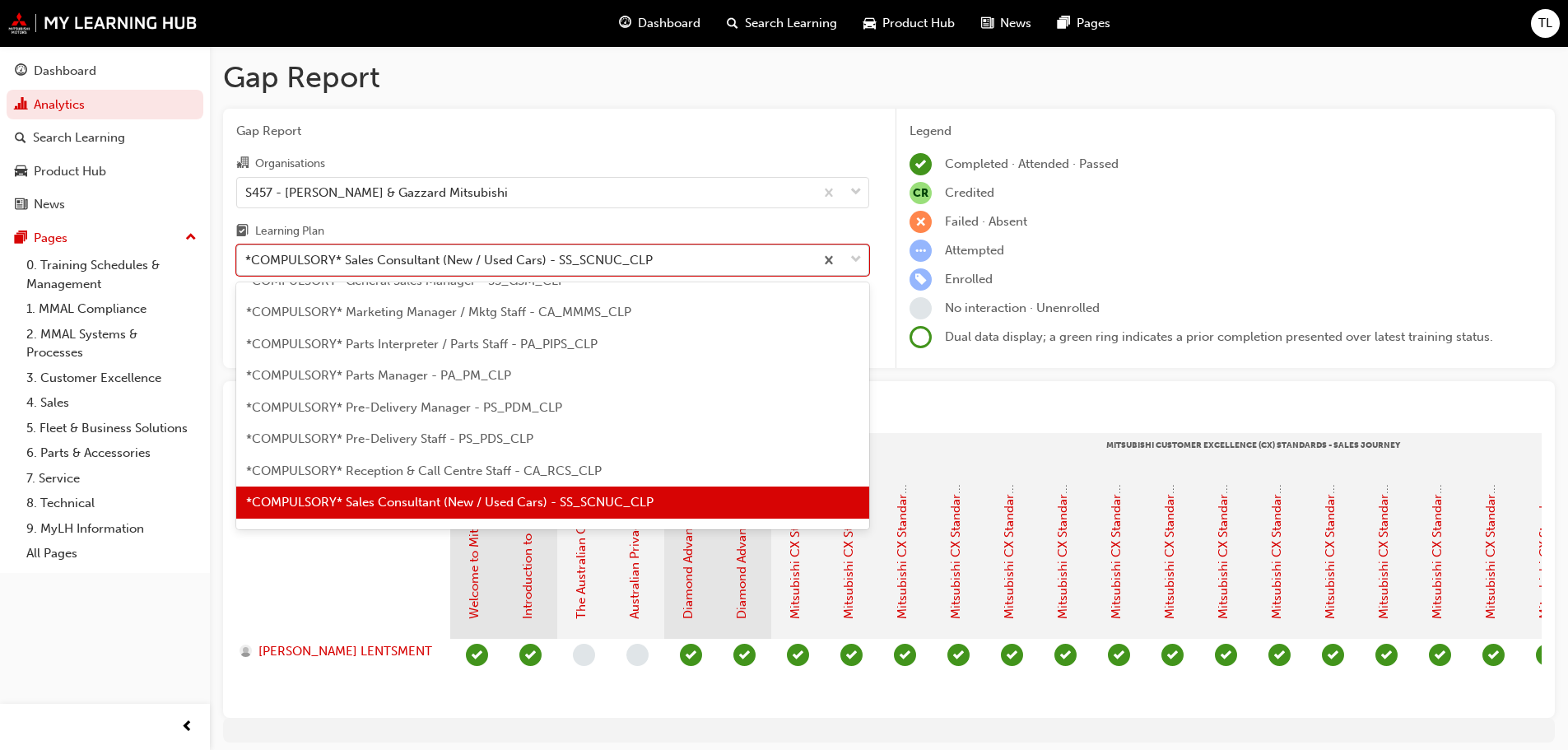
click at [402, 262] on div "*COMPULSORY* Sales Consultant (New / Used Cars) - SS_SCNUC_CLP" at bounding box center [449, 260] width 407 height 19
click at [247, 262] on input "Learning Plan option *COMPULSORY* Aftercare Consultant - SS_AC_CLP focused, 1 o…" at bounding box center [246, 260] width 2 height 14
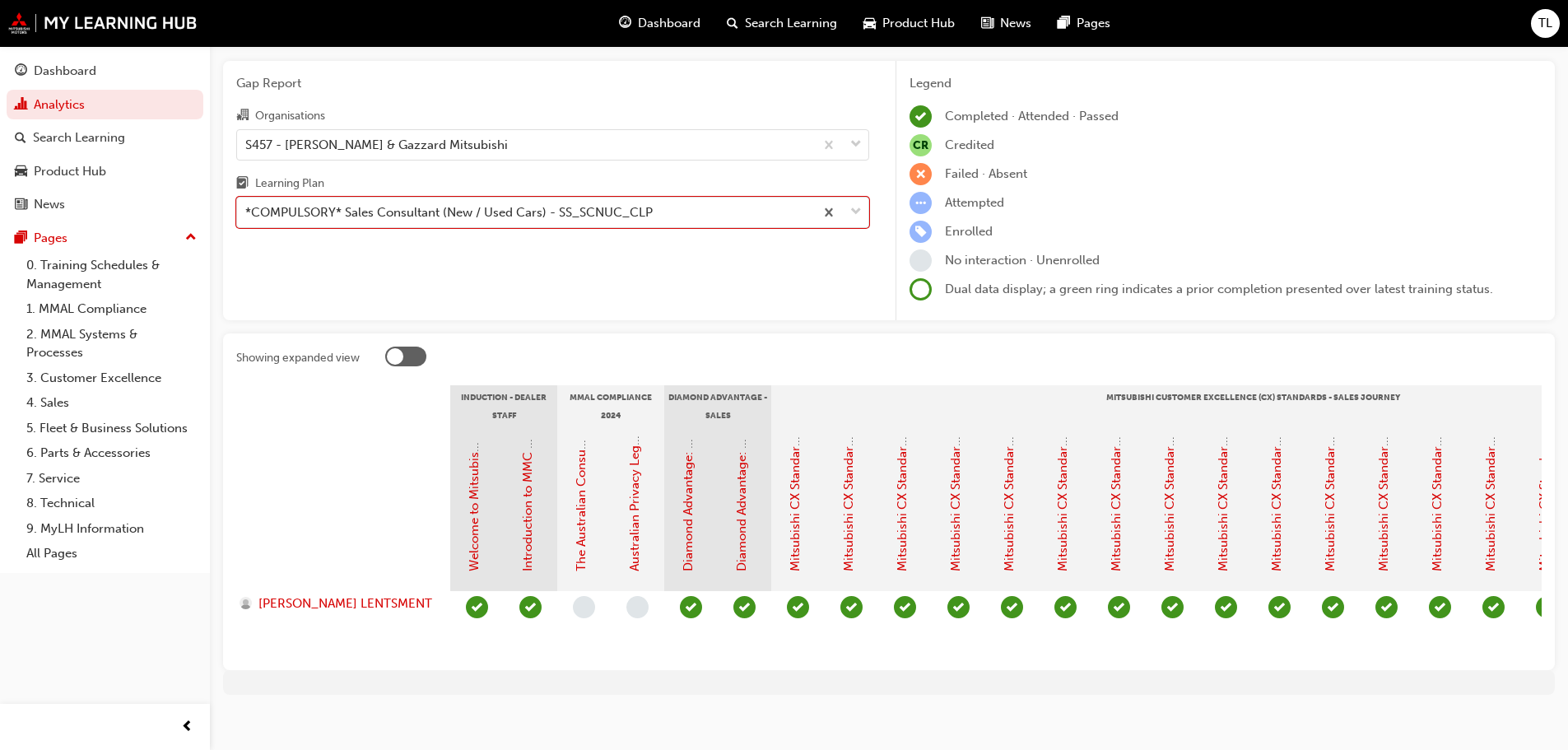
scroll to position [73, 0]
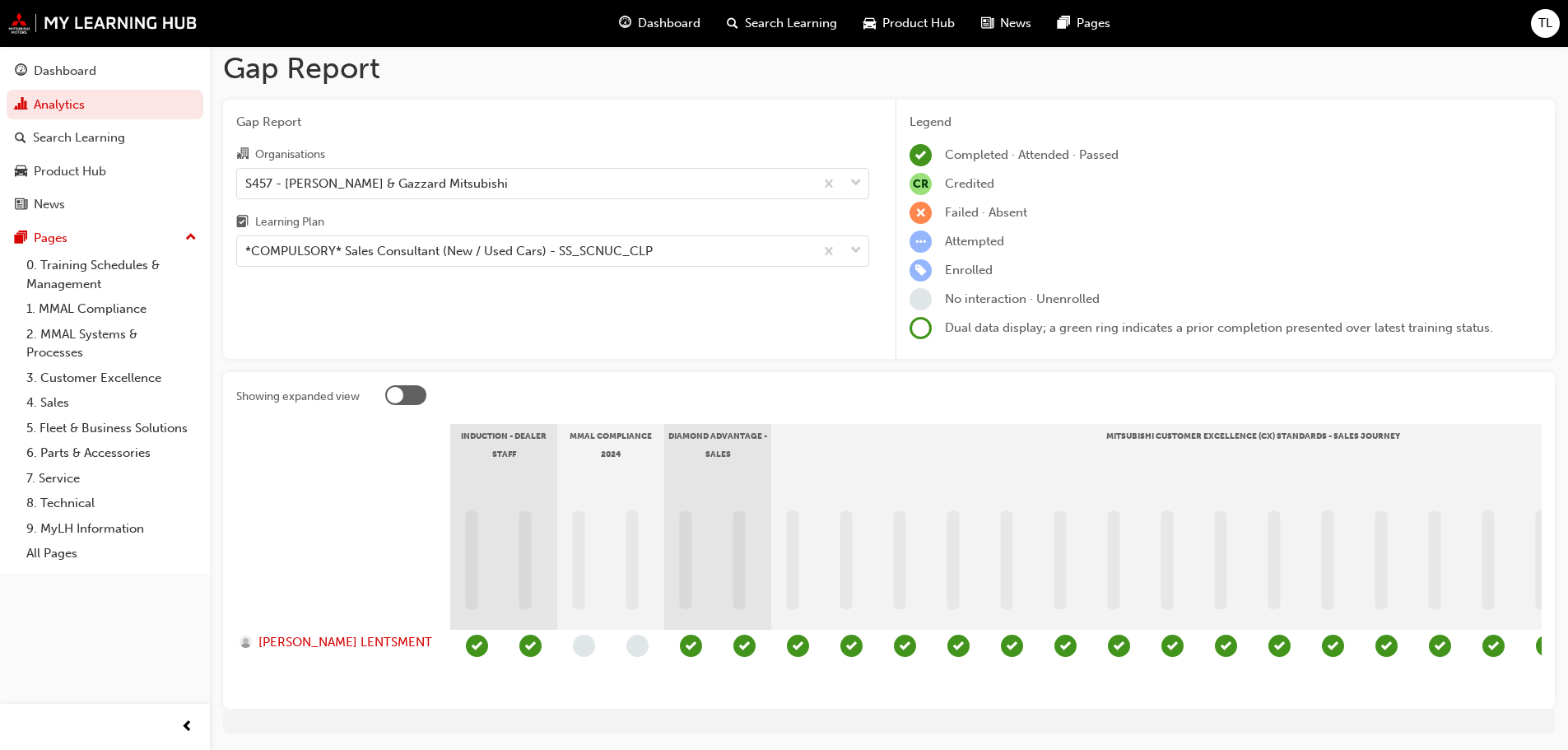
scroll to position [73, 0]
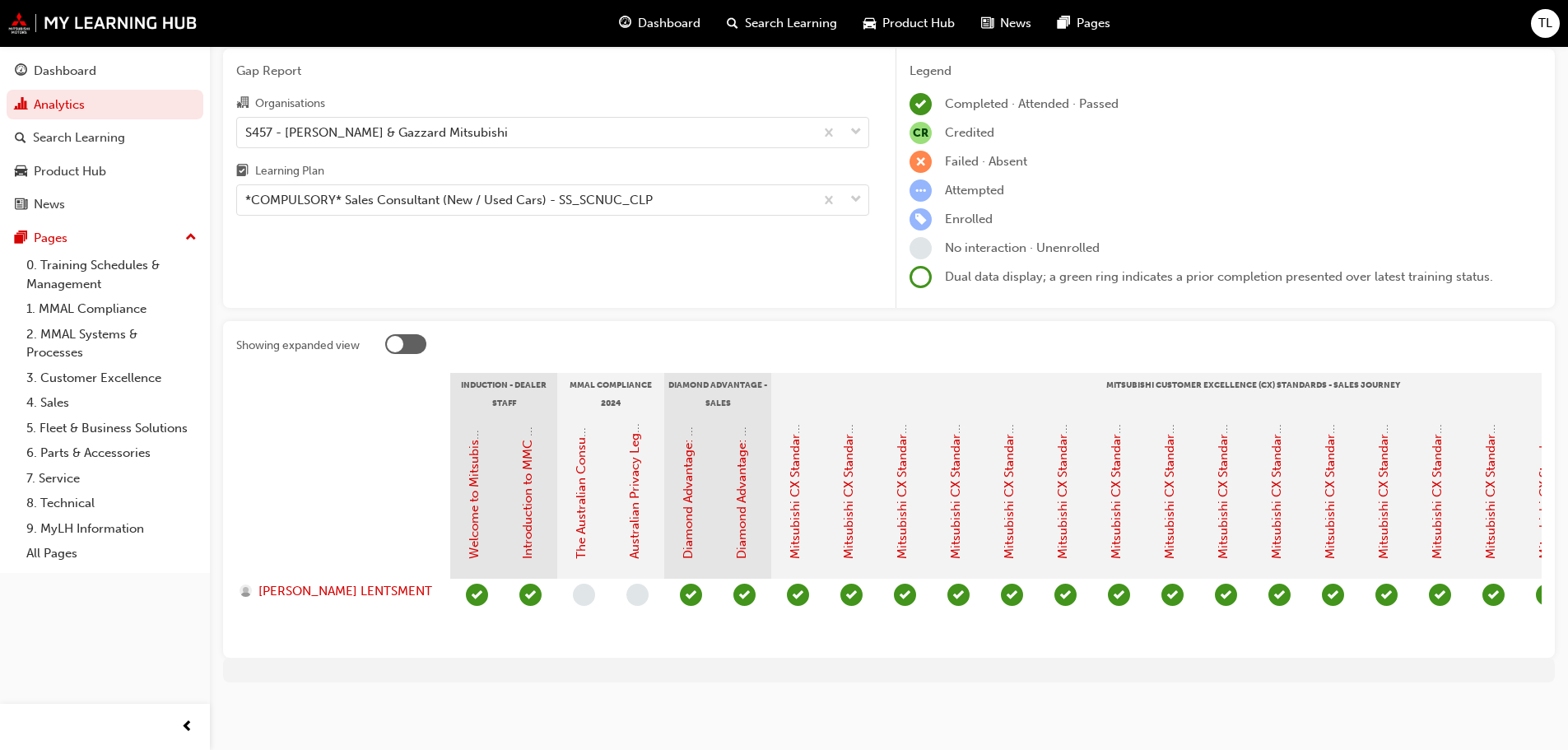
drag, startPoint x: 763, startPoint y: 644, endPoint x: 964, endPoint y: 625, distance: 201.9
click at [970, 625] on section "Induction - Dealer Staff MMAL Compliance 2024 Diamond Advantage - Sales Mitsubi…" at bounding box center [889, 509] width 1306 height 271
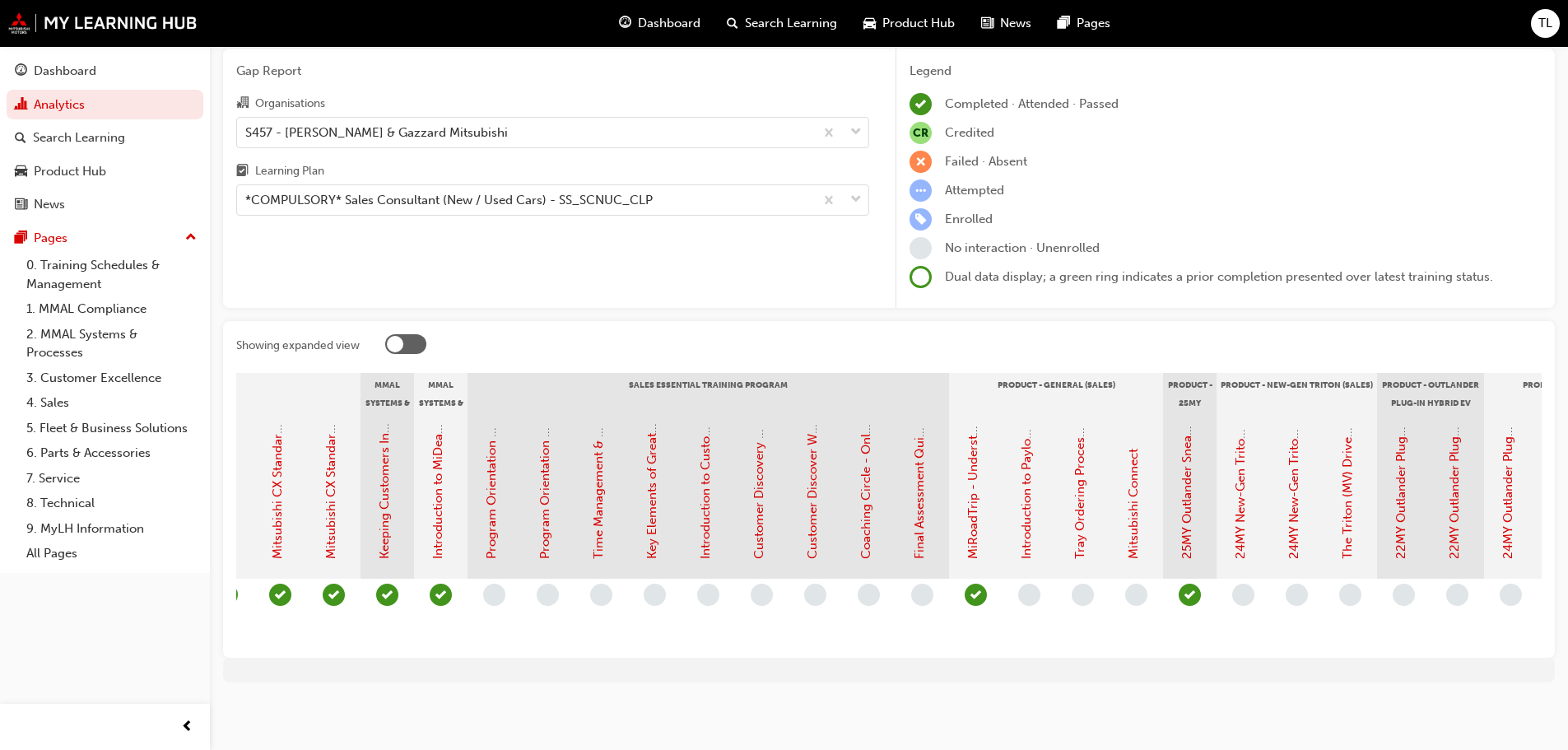
scroll to position [0, 1377]
click at [1026, 529] on link "Introduction to Payload and Towing Capacities" at bounding box center [1024, 426] width 15 height 267
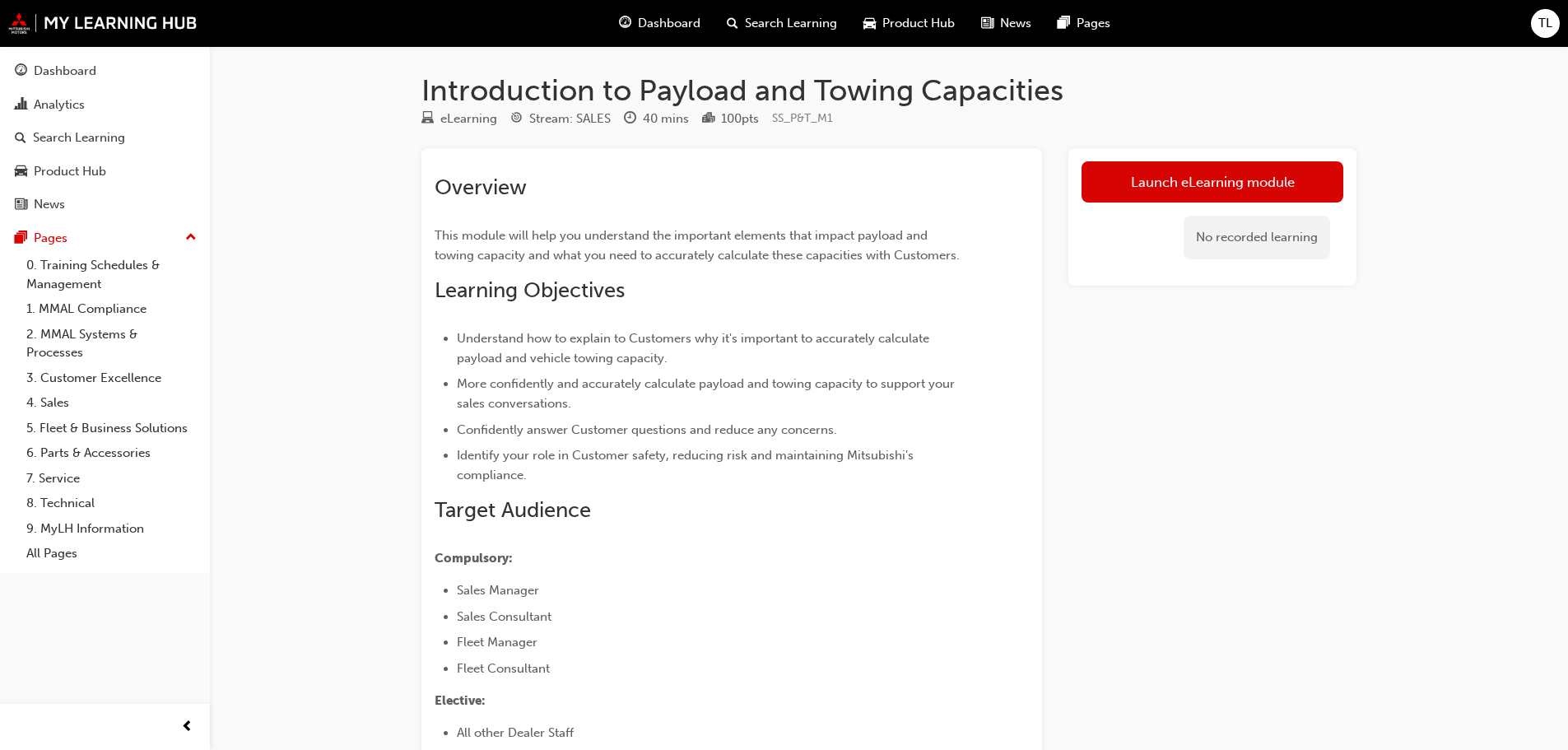
click at [1136, 208] on div "No recorded learning" at bounding box center [1212, 237] width 262 height 70
click at [1142, 189] on link "Launch eLearning module" at bounding box center [1212, 181] width 262 height 41
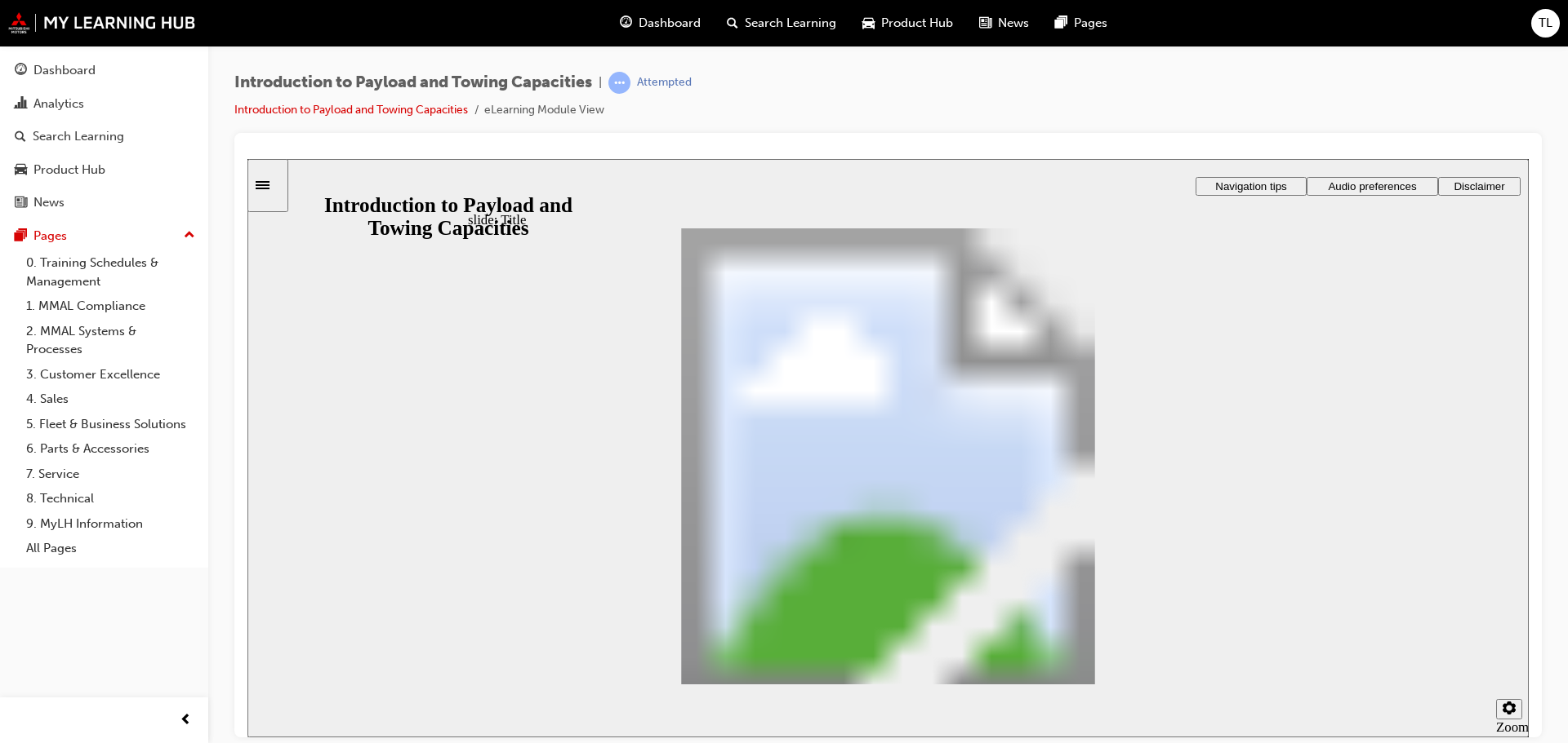
drag, startPoint x: 1268, startPoint y: 658, endPoint x: 1253, endPoint y: 657, distance: 15.0
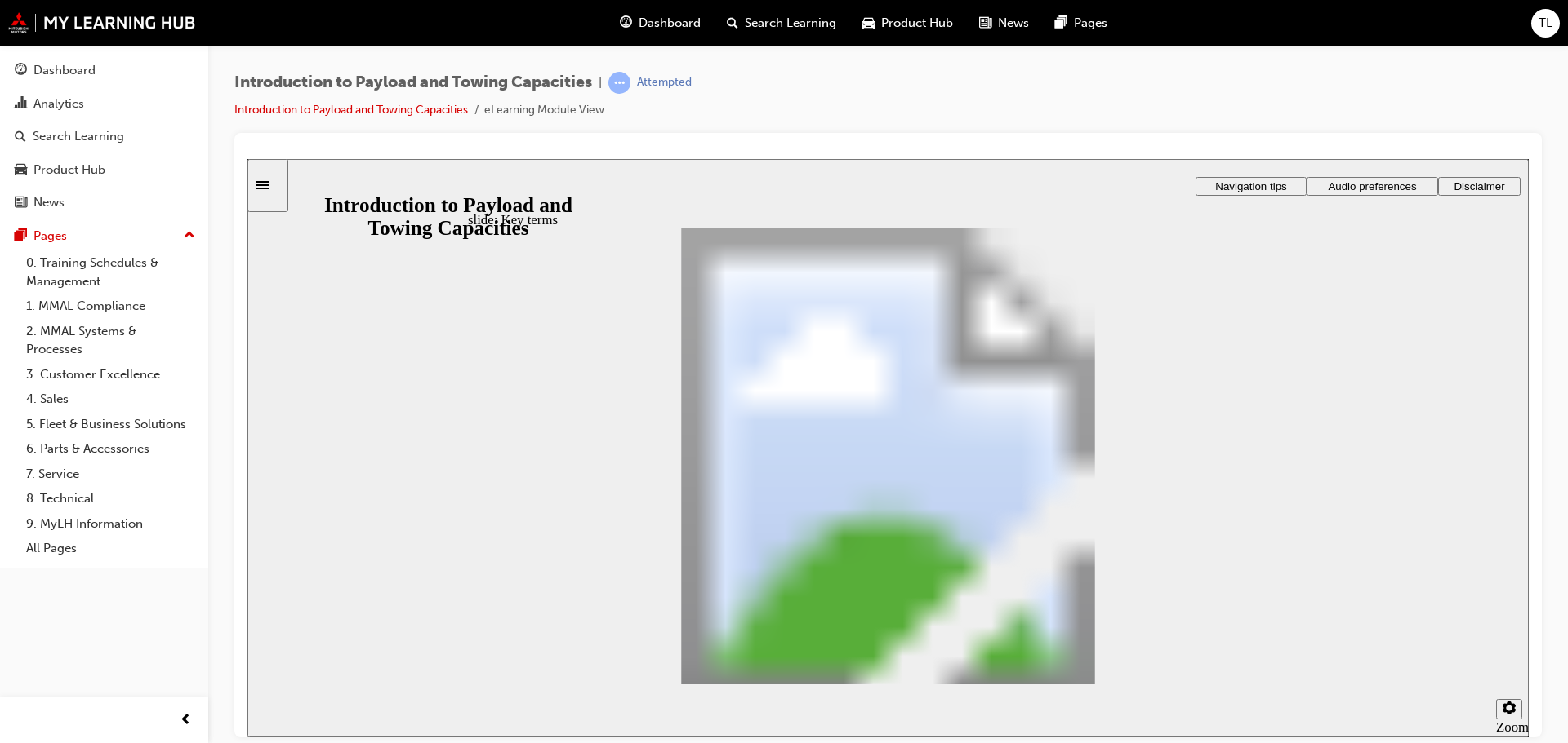
drag, startPoint x: 929, startPoint y: 419, endPoint x: 1260, endPoint y: 287, distance: 356.3
drag, startPoint x: 822, startPoint y: 500, endPoint x: 1249, endPoint y: 305, distance: 469.4
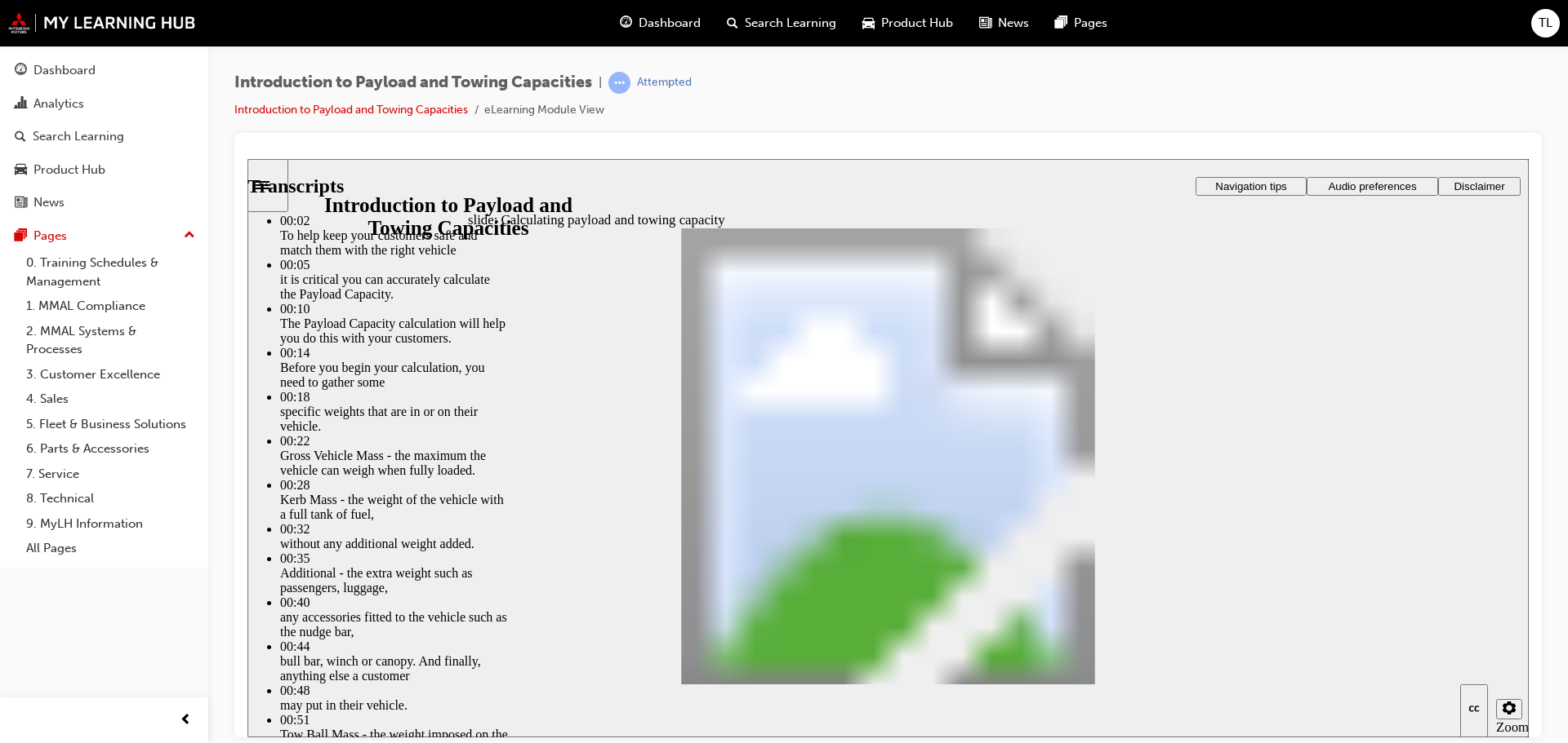
type input "27"
